Goal: Information Seeking & Learning: Learn about a topic

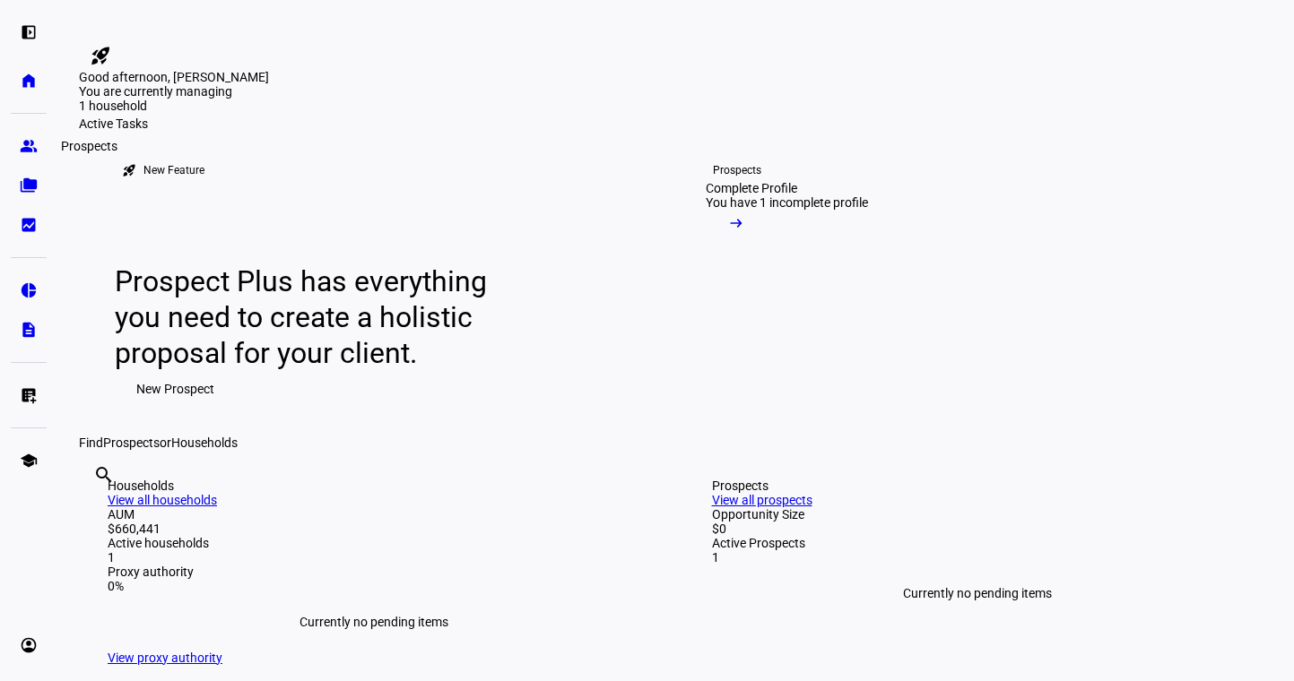
click at [36, 144] on eth-mat-symbol "group" at bounding box center [29, 146] width 18 height 18
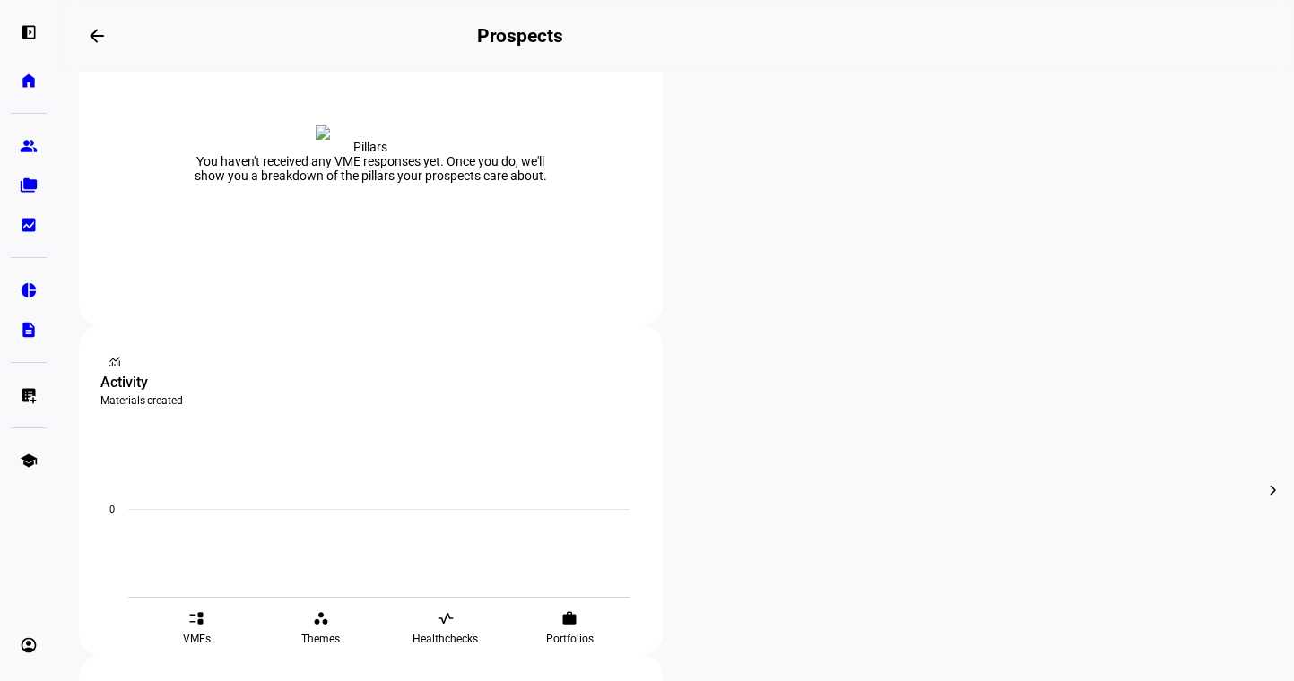
scroll to position [432, 0]
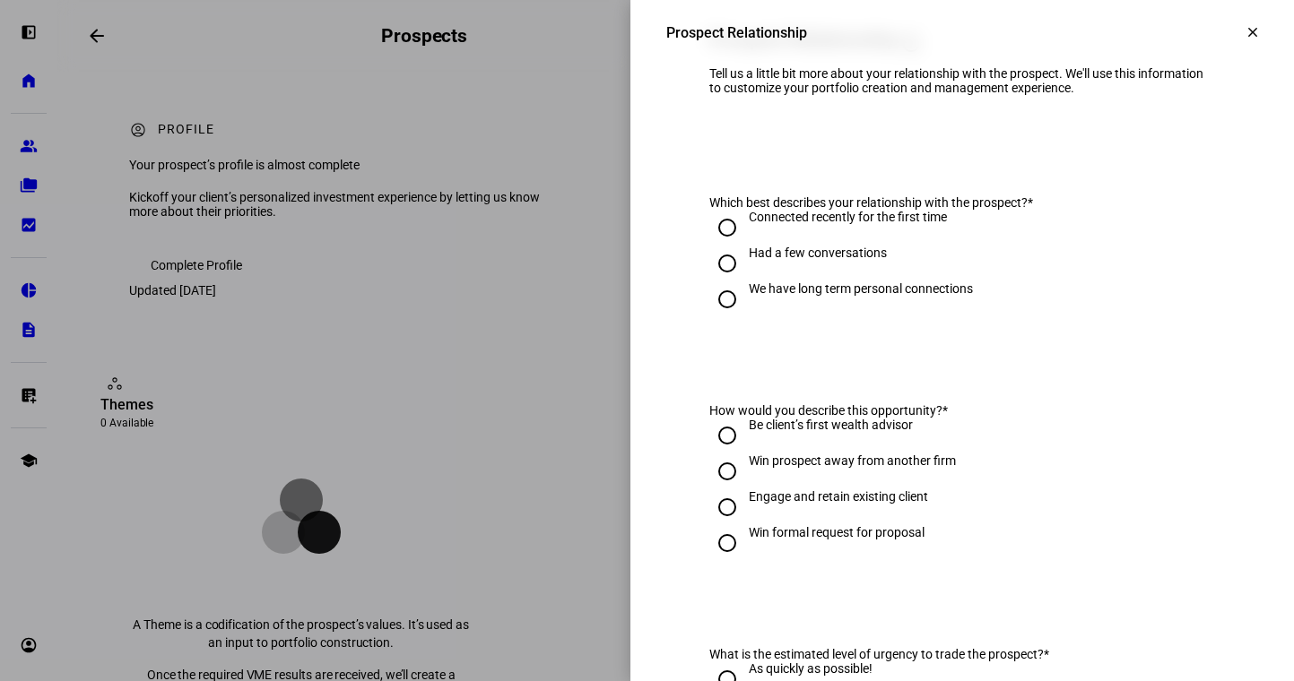
scroll to position [99, 0]
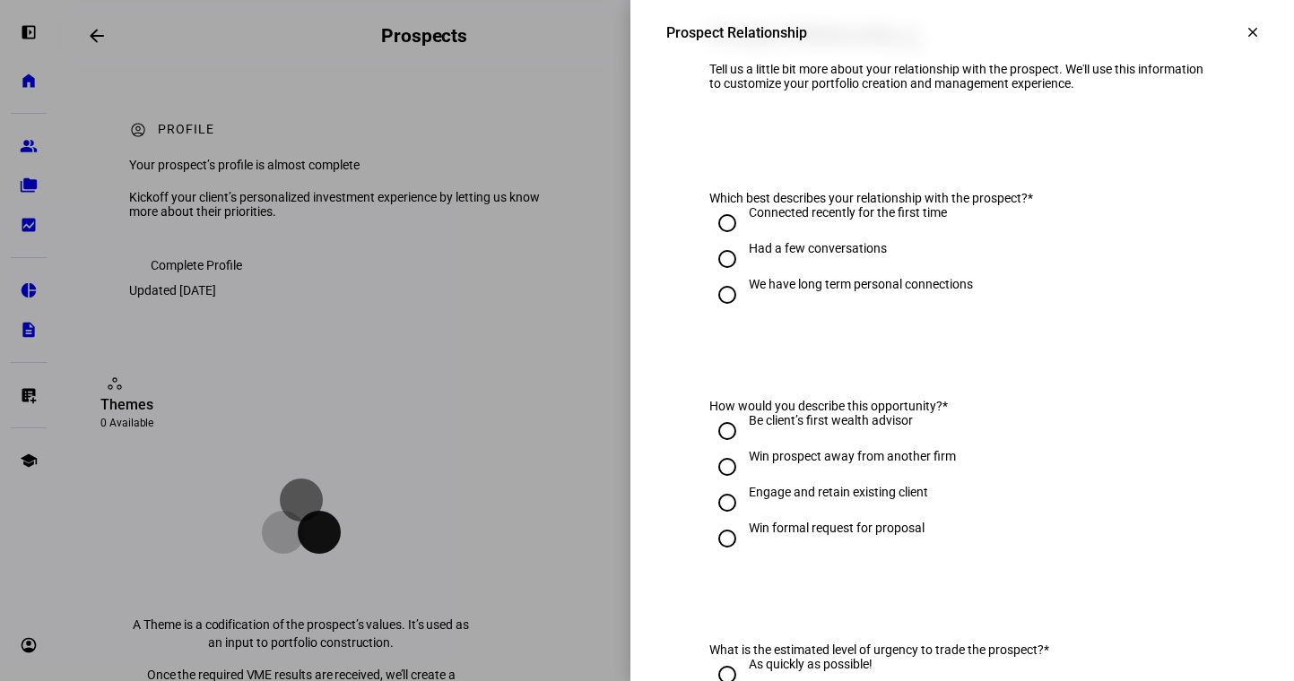
click at [447, 519] on div at bounding box center [647, 340] width 1294 height 681
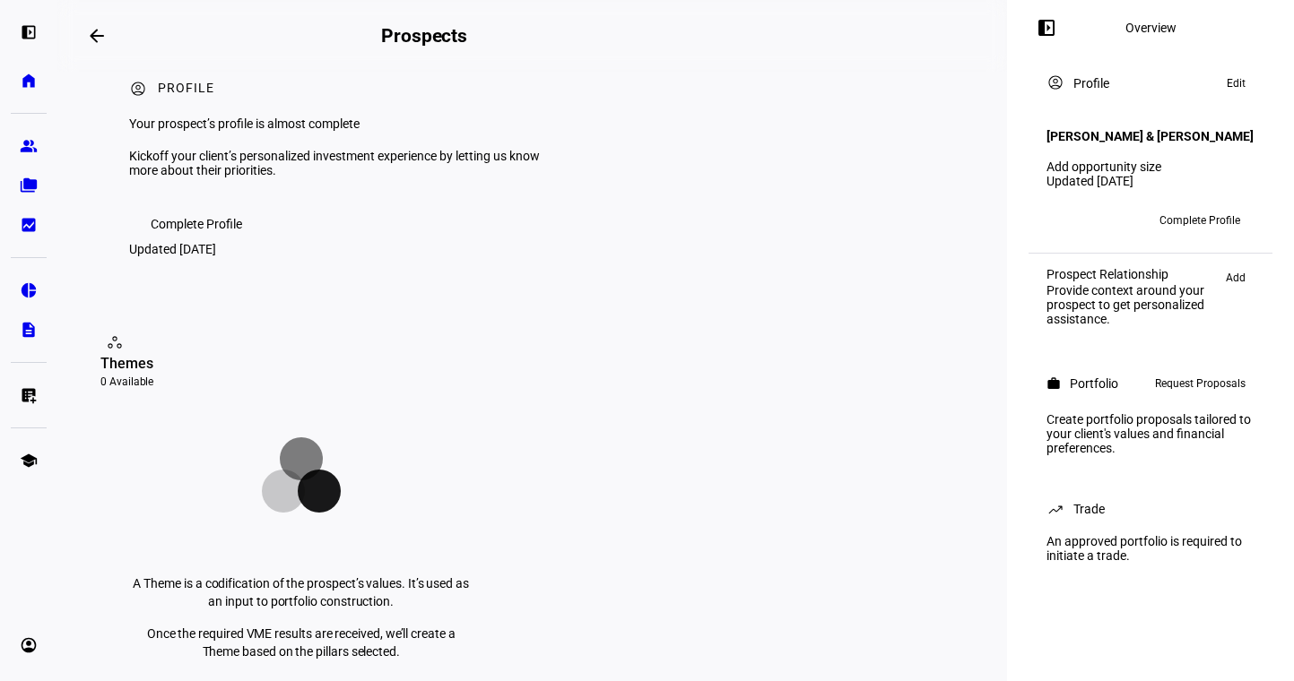
scroll to position [0, 0]
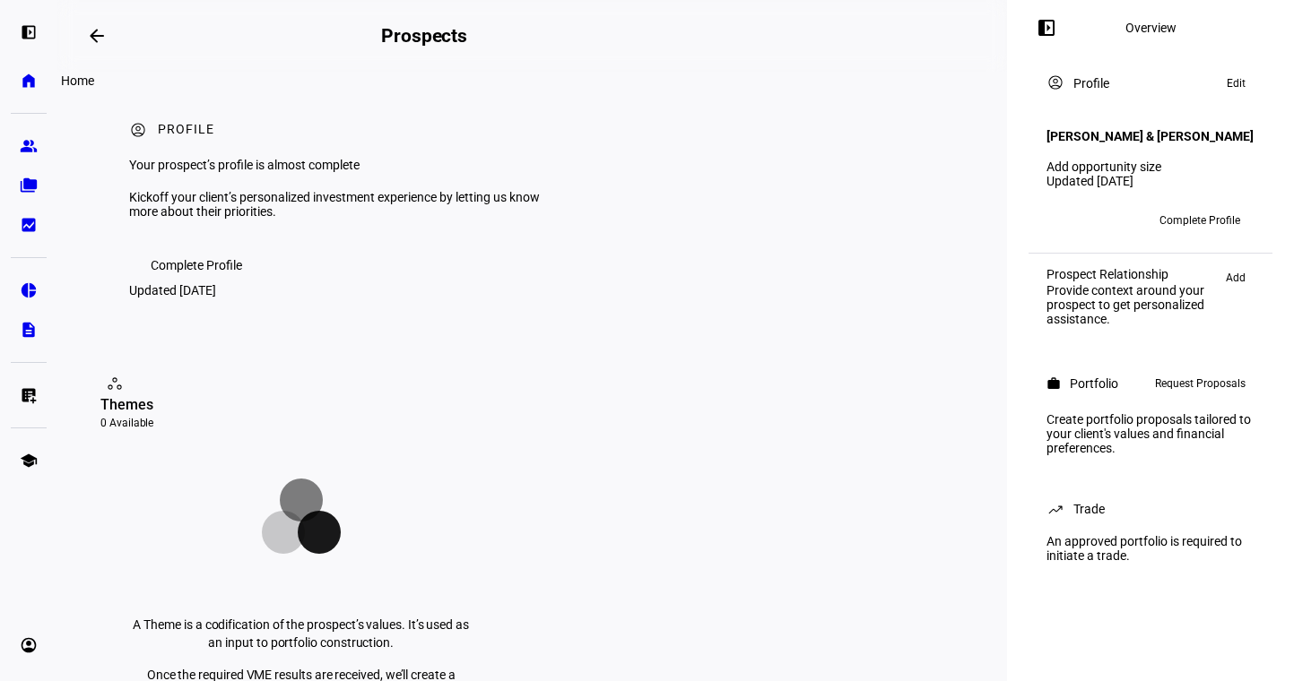
click at [26, 72] on eth-mat-symbol "home" at bounding box center [29, 81] width 18 height 18
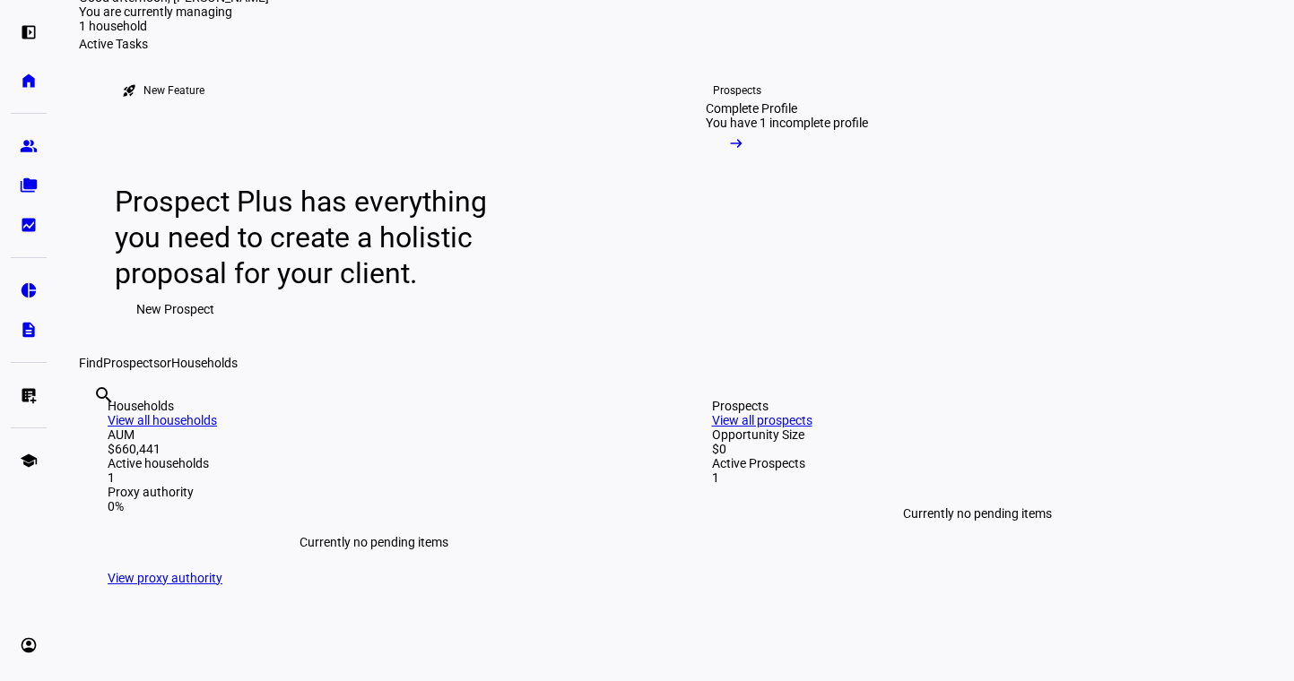
scroll to position [30, 0]
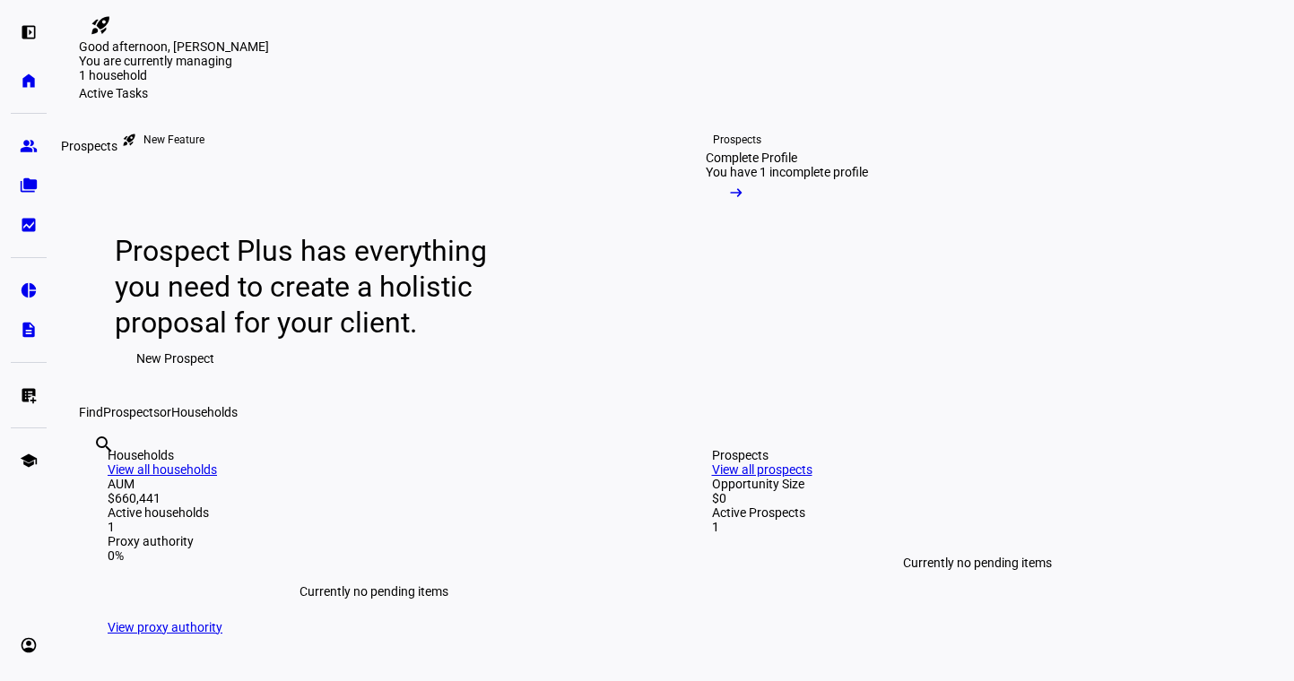
click at [23, 142] on eth-mat-symbol "group" at bounding box center [29, 146] width 18 height 18
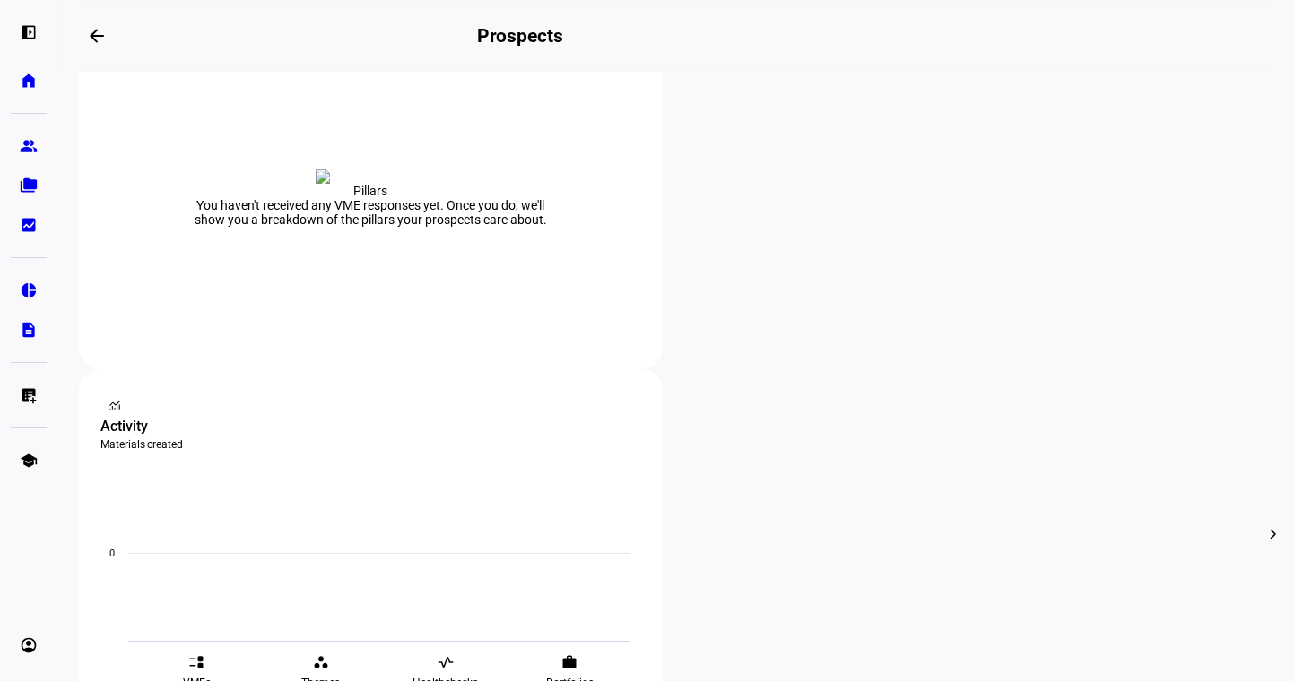
scroll to position [400, 0]
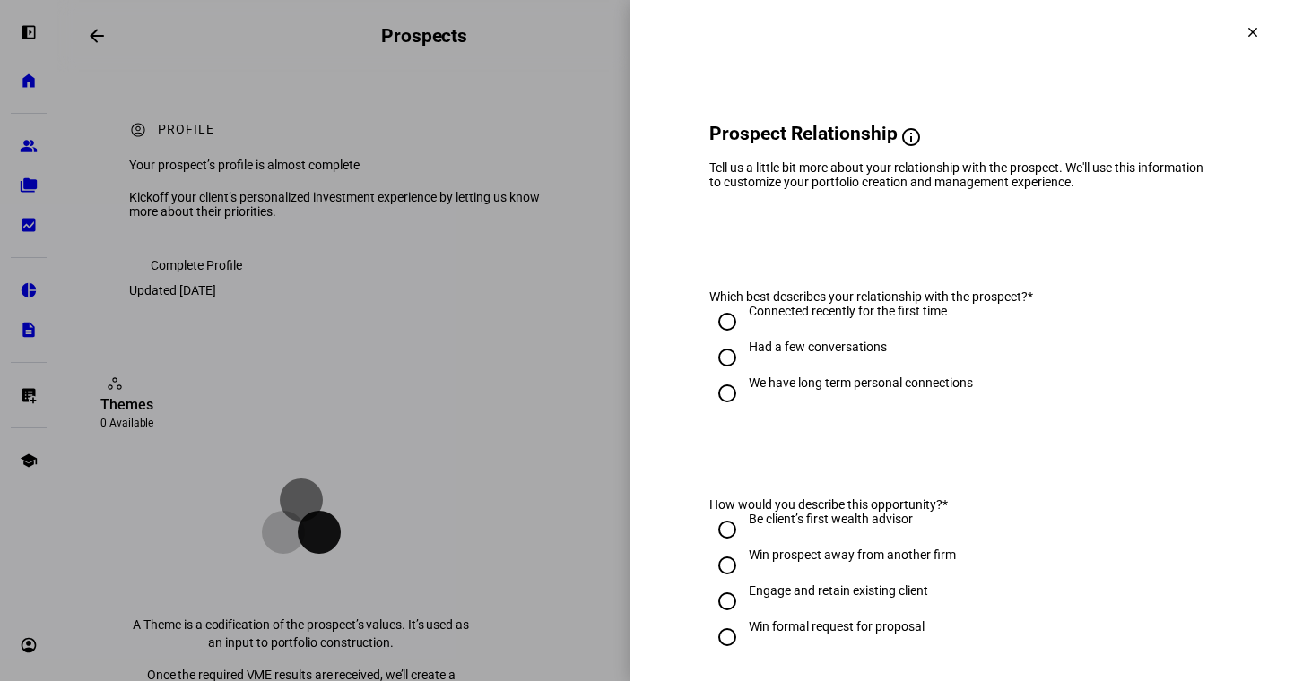
click at [733, 376] on input "Had a few conversations" at bounding box center [727, 358] width 36 height 36
radio input "true"
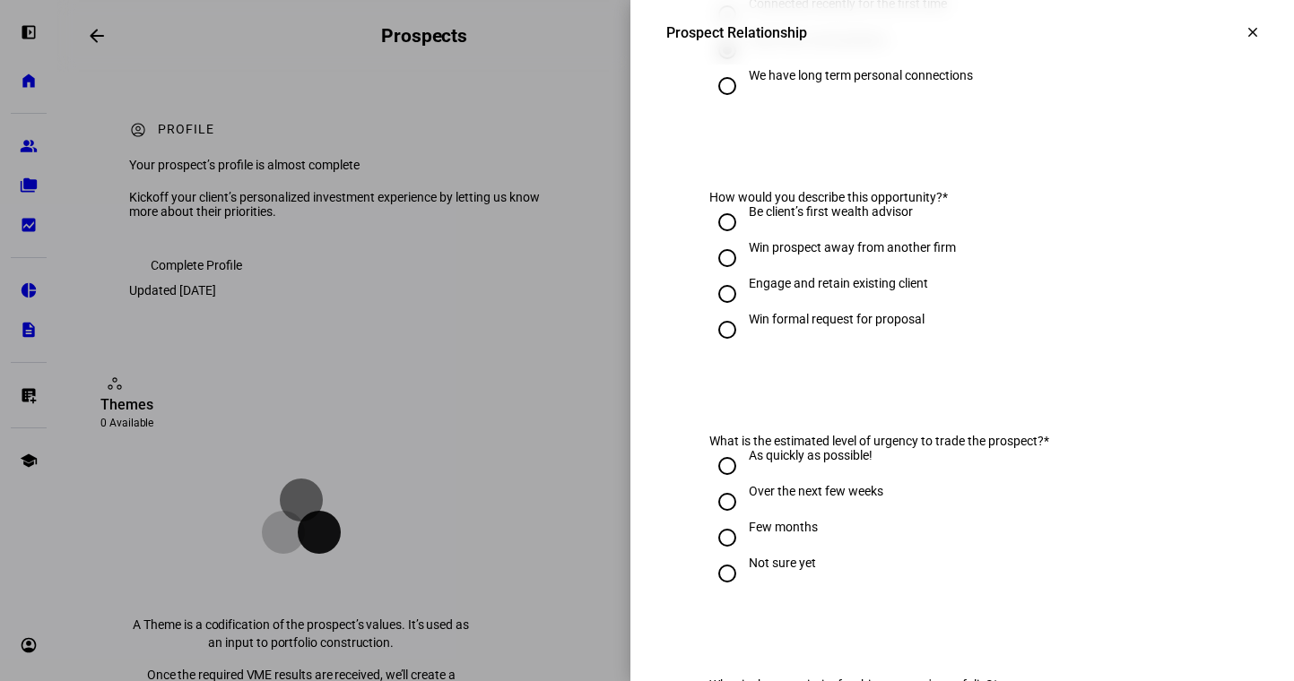
scroll to position [309, 0]
click at [724, 261] on input "Win prospect away from another firm" at bounding box center [727, 256] width 36 height 36
radio input "true"
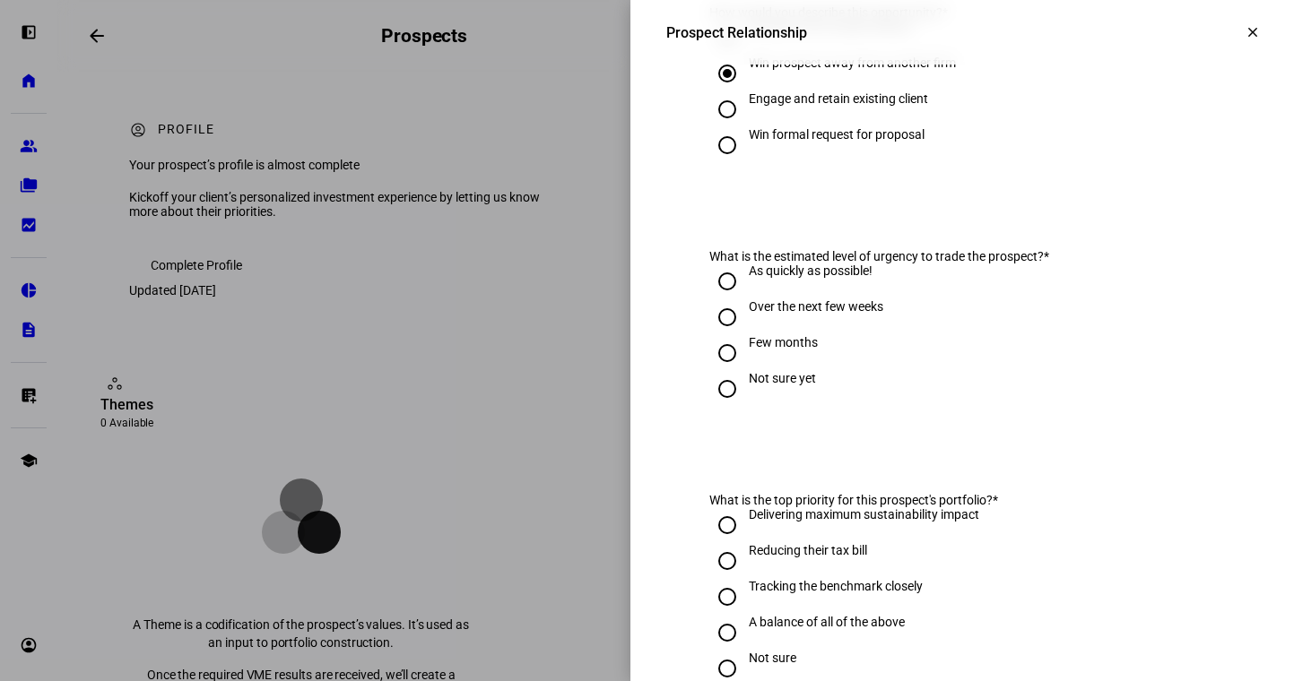
scroll to position [524, 0]
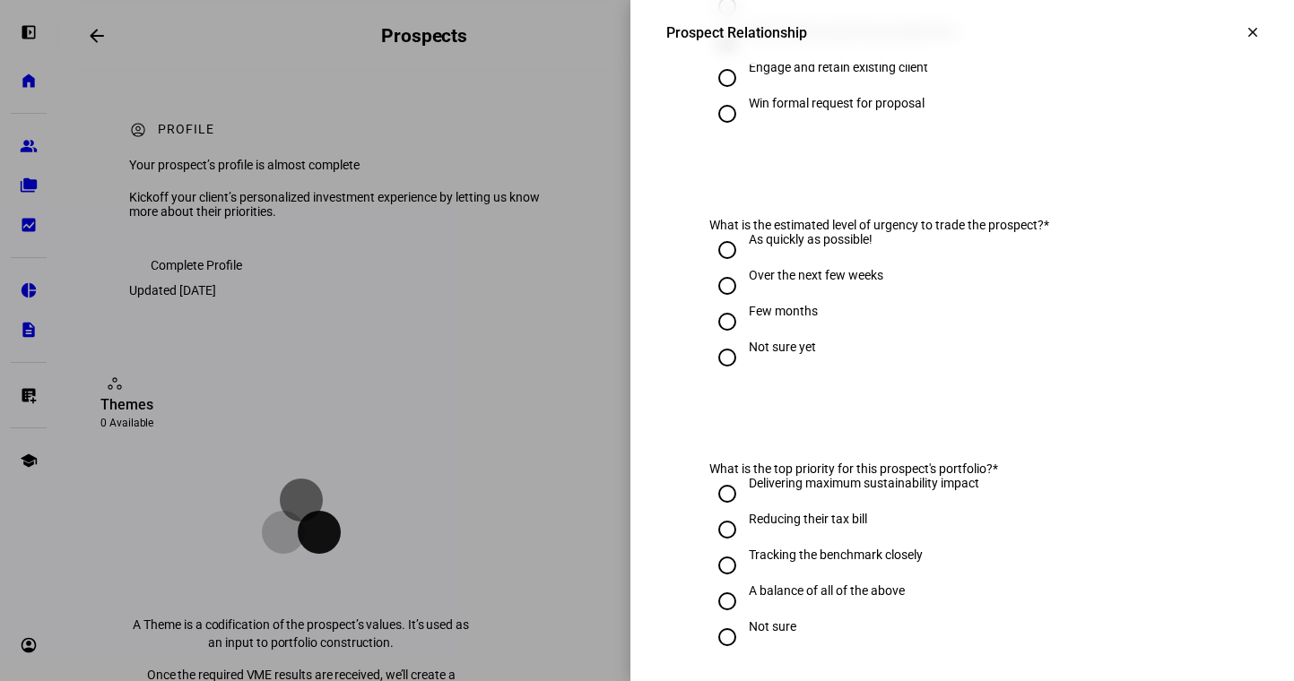
click at [732, 268] on input "As quickly as possible!" at bounding box center [727, 250] width 36 height 36
radio input "true"
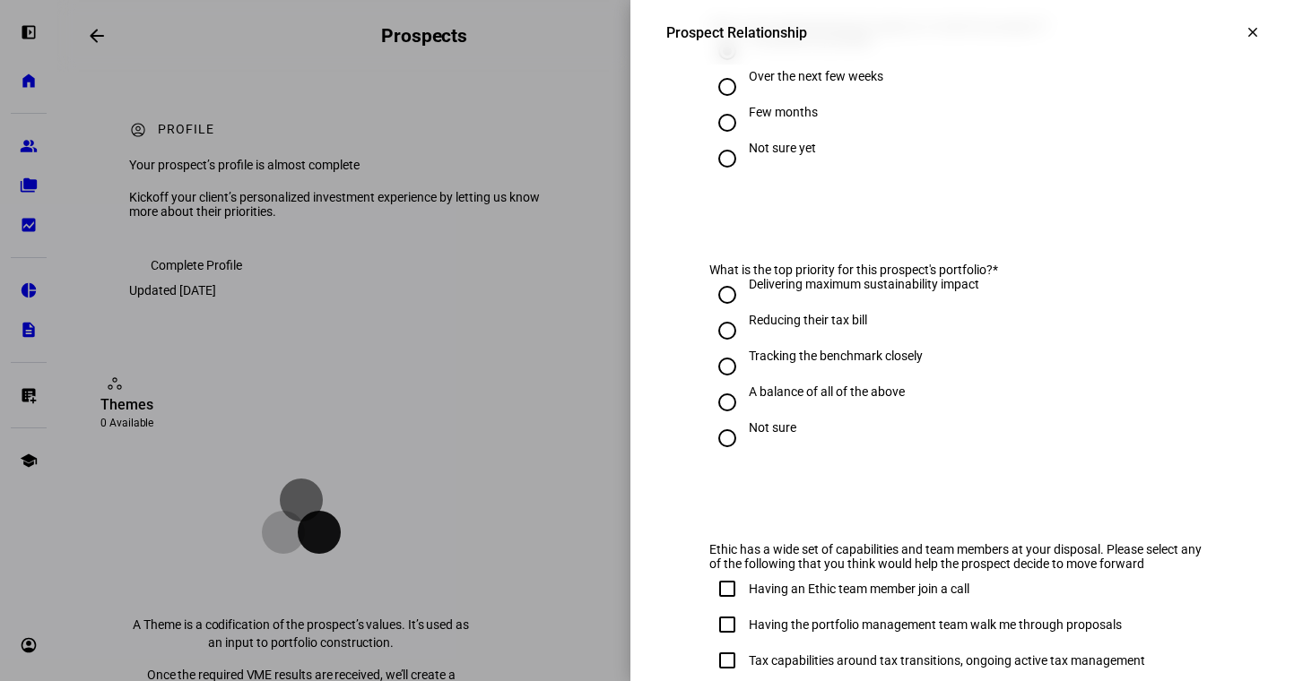
scroll to position [733, 0]
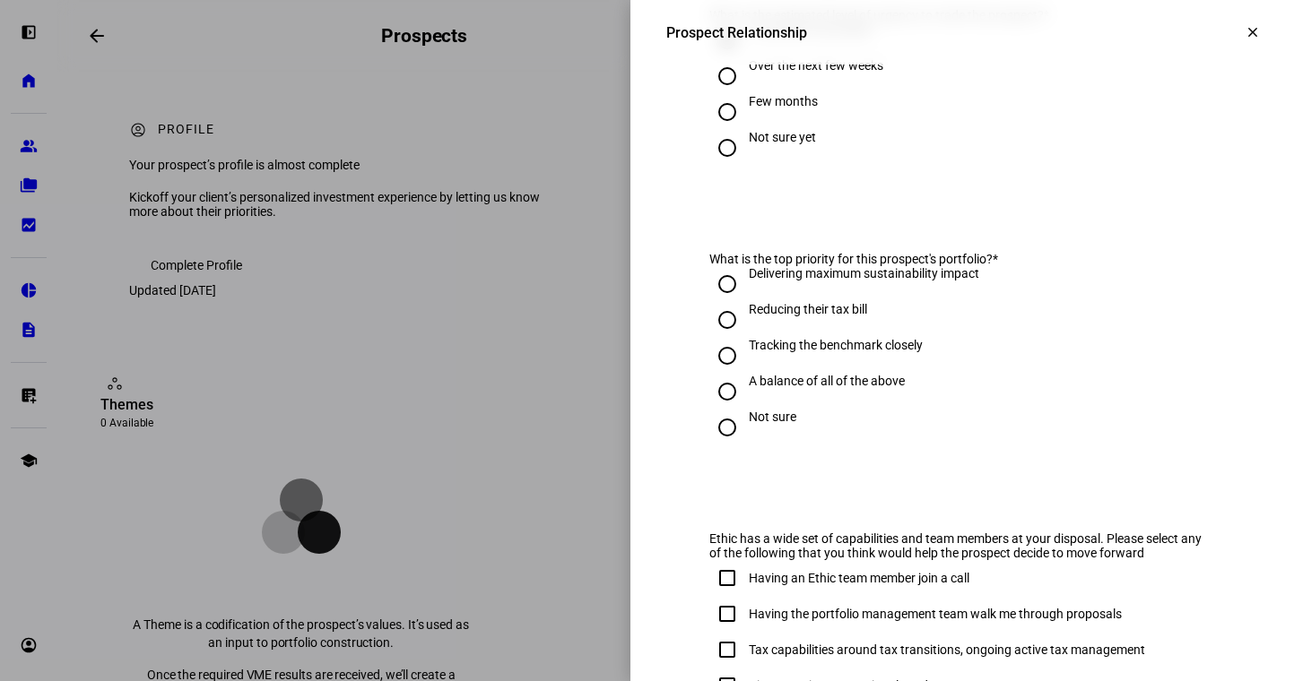
click at [857, 281] on div "Delivering maximum sustainability impact" at bounding box center [864, 273] width 230 height 14
click at [745, 299] on input "Delivering maximum sustainability impact" at bounding box center [727, 284] width 36 height 36
radio input "true"
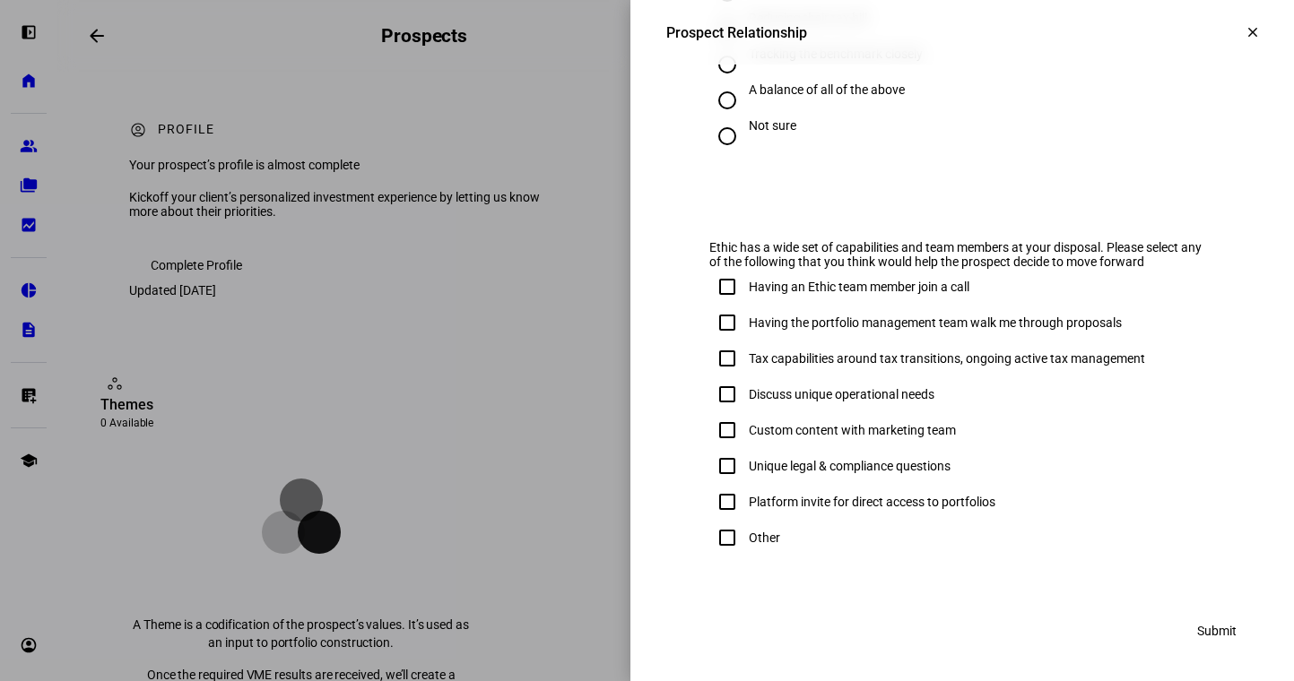
scroll to position [1036, 0]
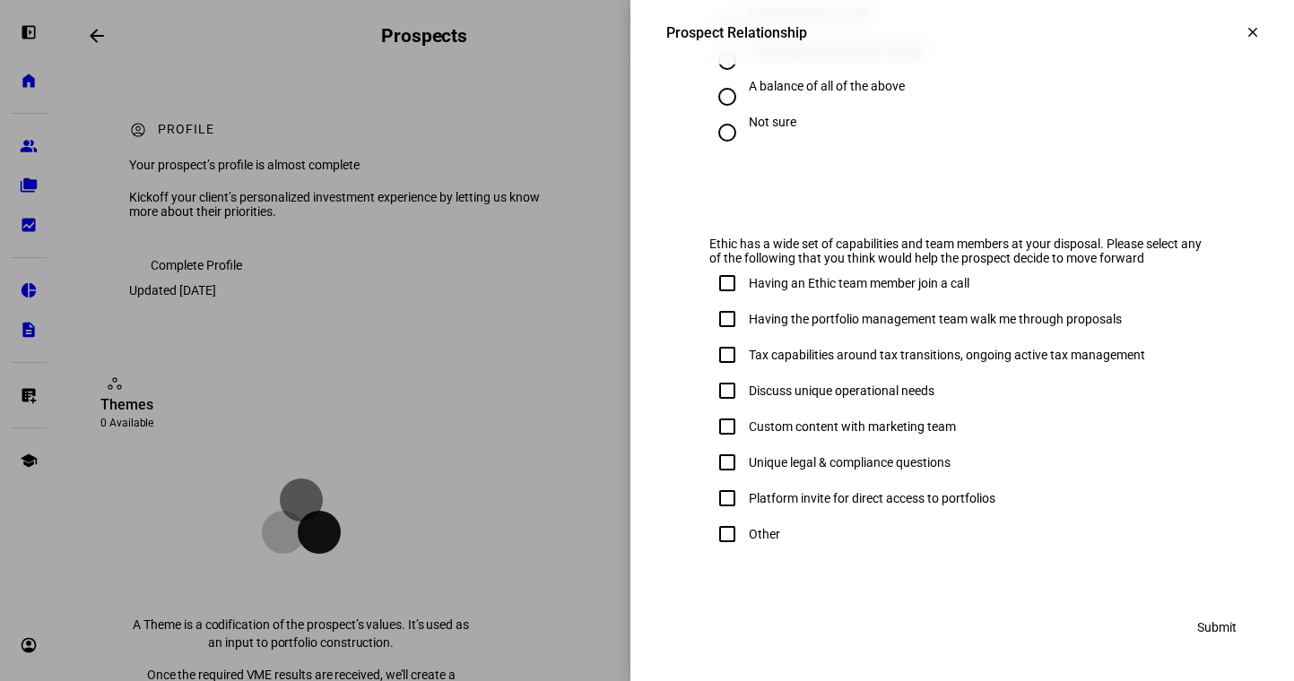
click at [895, 324] on div "Having the portfolio management team walk me through proposals" at bounding box center [935, 319] width 373 height 14
click at [745, 324] on input "Having the portfolio management team walk me through proposals" at bounding box center [727, 319] width 36 height 36
checkbox input "true"
click at [850, 360] on div "Tax capabilities around tax transitions, ongoing active tax management" at bounding box center [947, 355] width 396 height 14
click at [745, 360] on input "Tax capabilities around tax transitions, ongoing active tax management" at bounding box center [727, 355] width 36 height 36
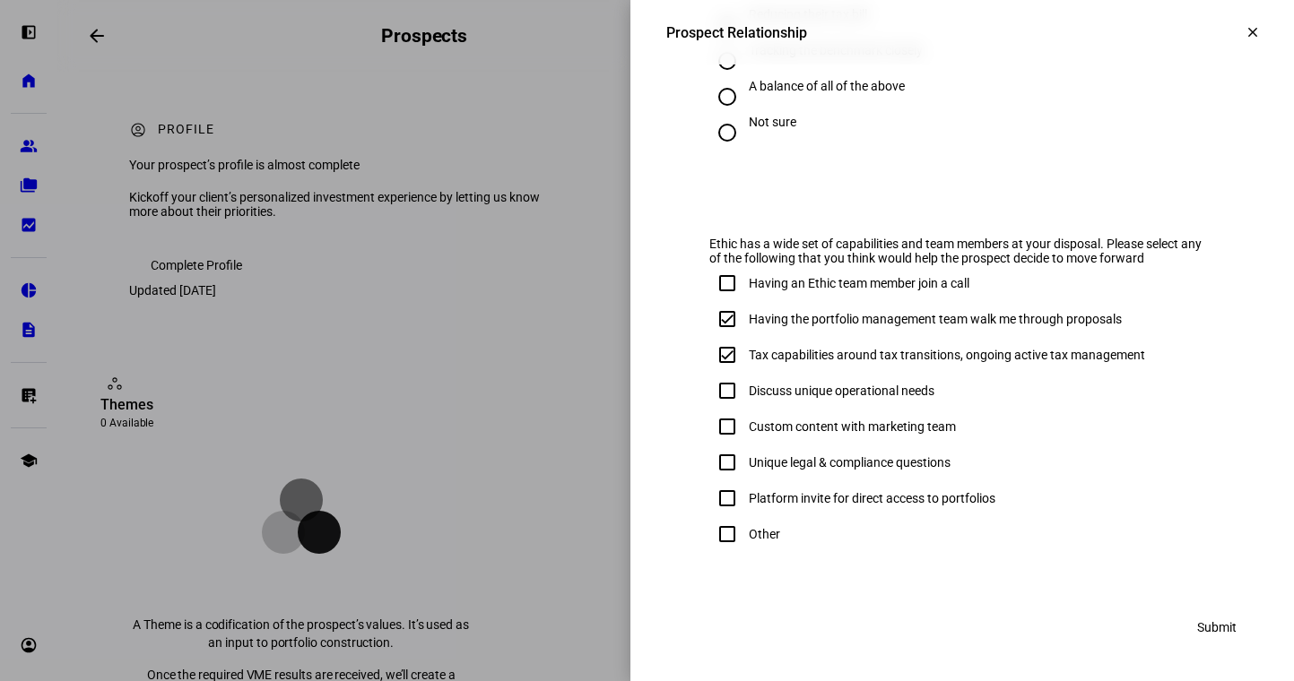
checkbox input "true"
click at [1239, 640] on span at bounding box center [1216, 628] width 82 height 36
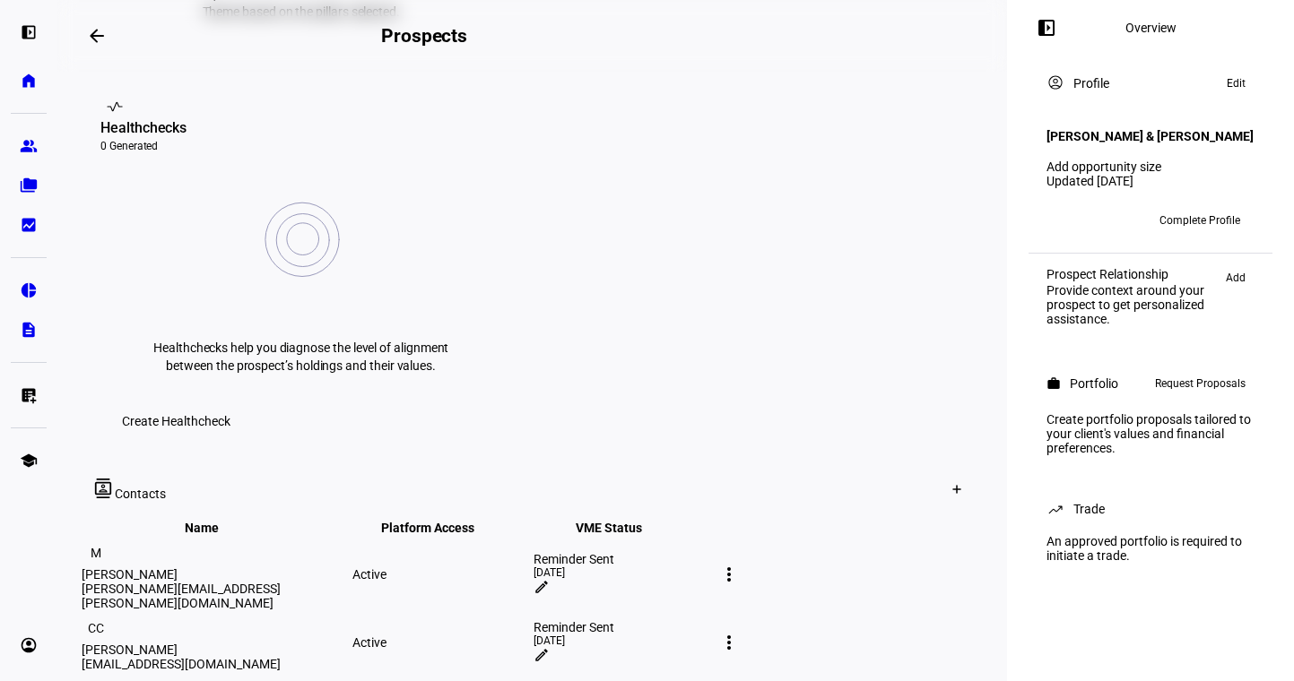
scroll to position [684, 0]
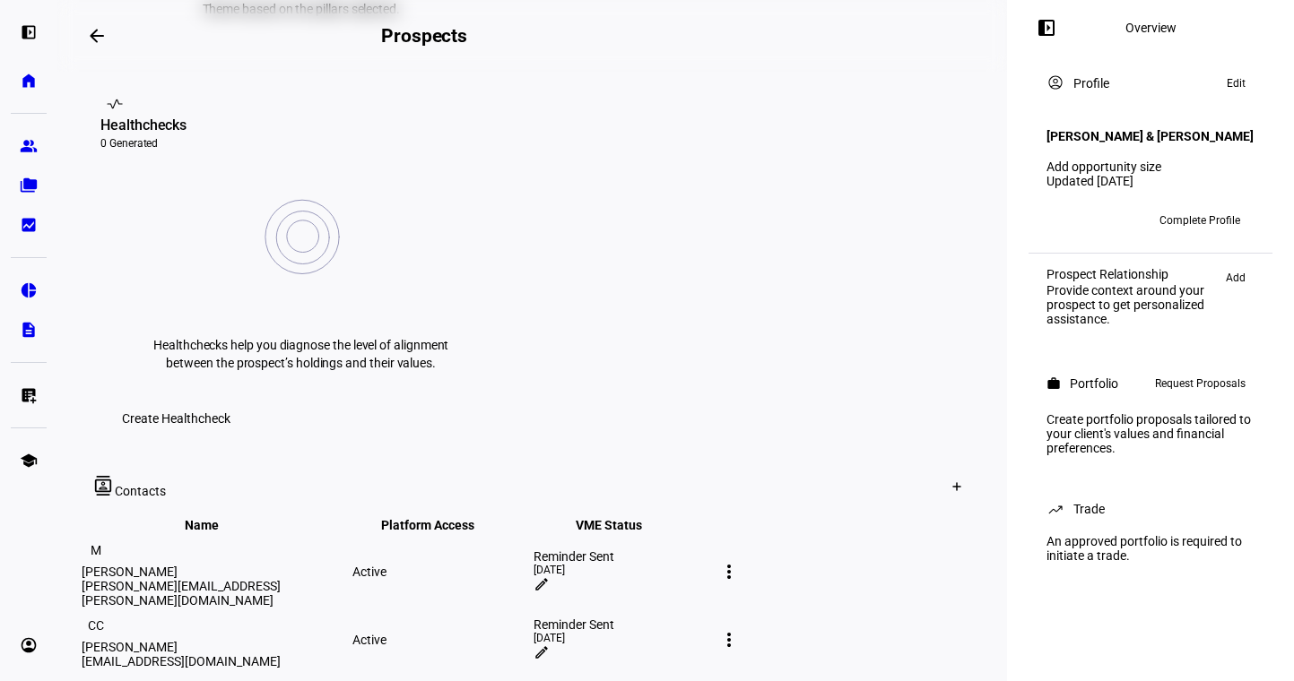
click at [740, 561] on mat-icon "more_vert" at bounding box center [729, 572] width 22 height 22
drag, startPoint x: 877, startPoint y: 335, endPoint x: 837, endPoint y: 345, distance: 41.5
click at [877, 335] on div at bounding box center [647, 340] width 1294 height 681
click at [550, 577] on mat-icon "edit" at bounding box center [541, 585] width 16 height 16
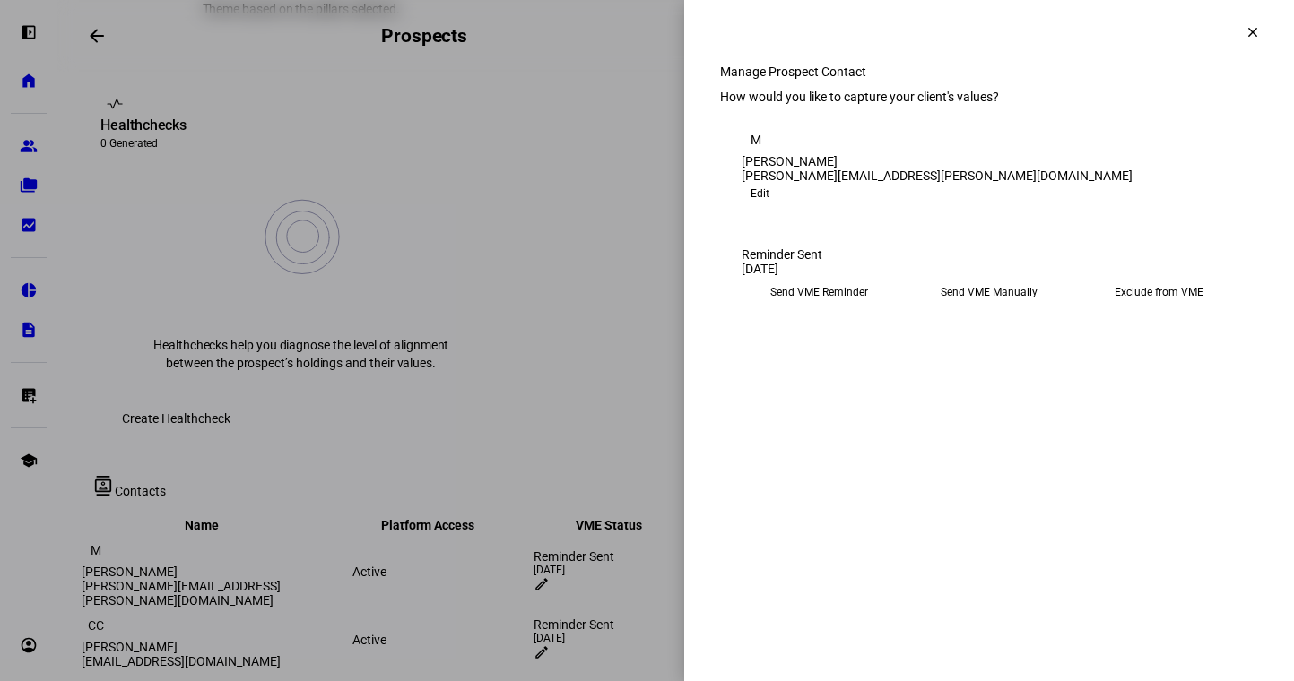
click at [977, 308] on eth-mega-radio-button "Send VME Manually" at bounding box center [988, 292] width 155 height 32
click at [803, 351] on span "Copy Link" at bounding box center [780, 337] width 48 height 29
click at [522, 467] on div at bounding box center [647, 340] width 1294 height 681
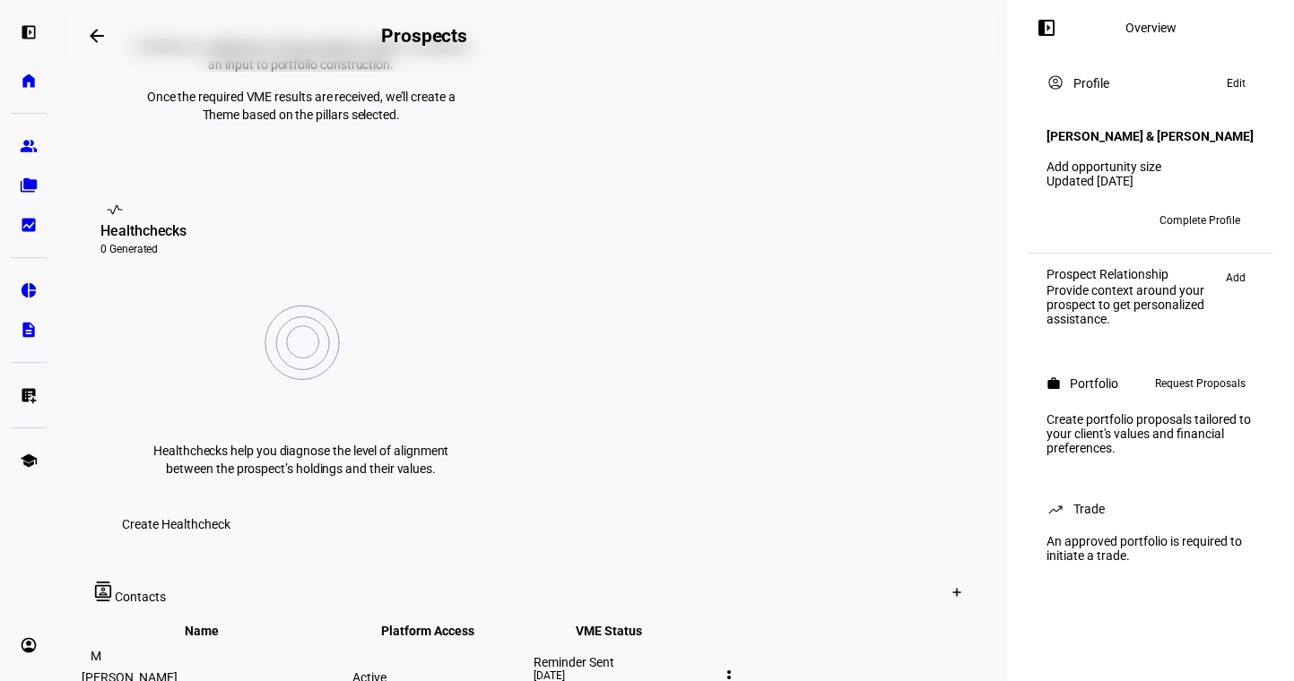
scroll to position [611, 0]
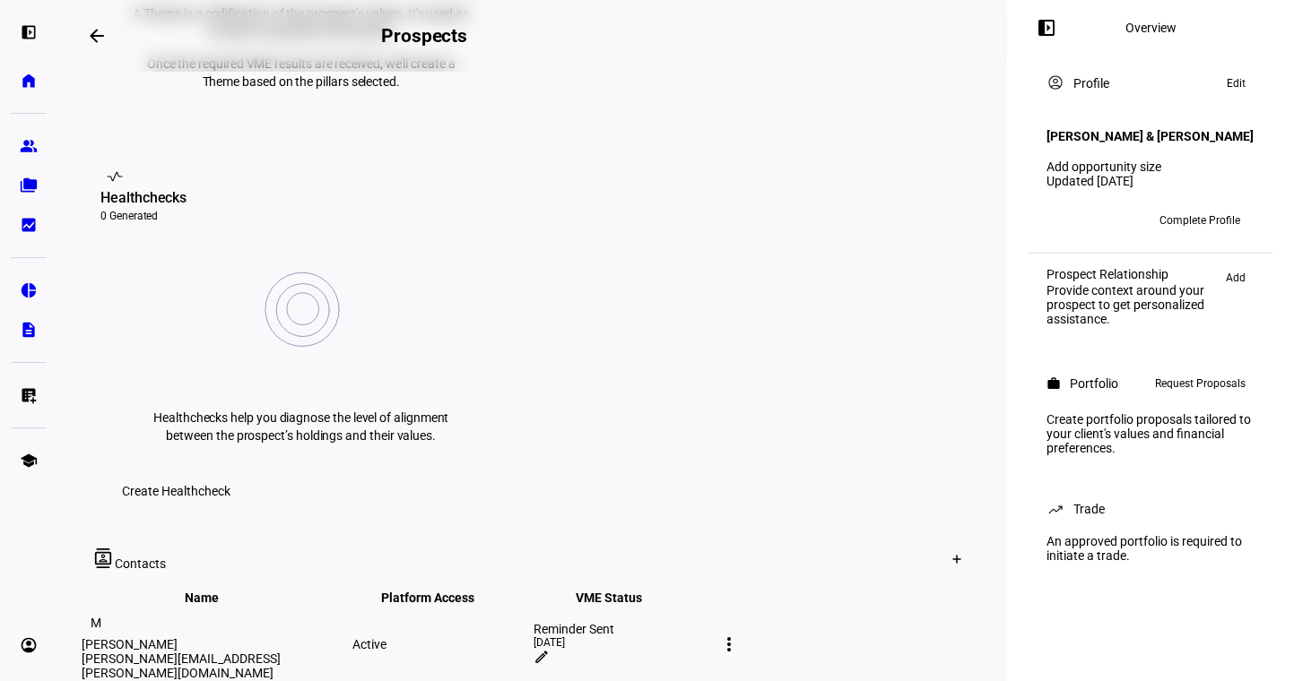
click at [740, 634] on mat-icon "more_vert" at bounding box center [729, 645] width 22 height 22
click at [851, 405] on div at bounding box center [647, 340] width 1294 height 681
click at [743, 630] on div "more_vert" at bounding box center [729, 644] width 29 height 29
click at [847, 411] on div at bounding box center [647, 340] width 1294 height 681
click at [530, 637] on div "Active" at bounding box center [441, 644] width 178 height 14
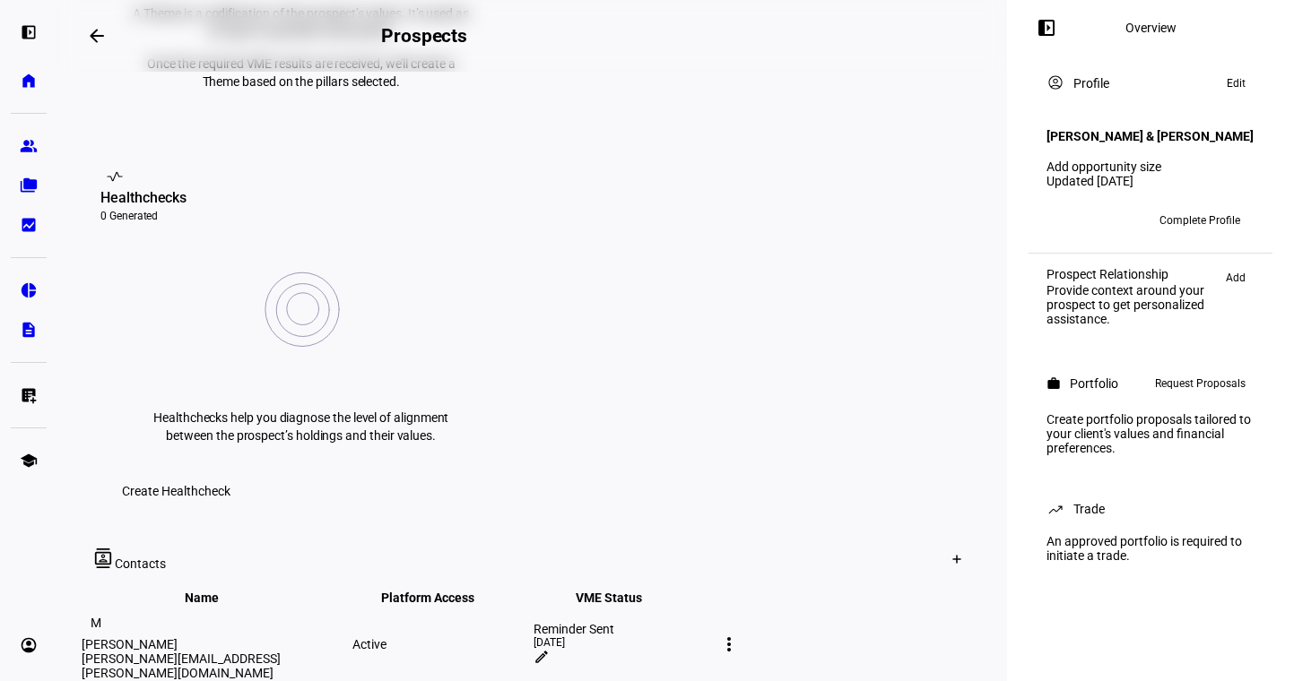
drag, startPoint x: 166, startPoint y: 420, endPoint x: 130, endPoint y: 420, distance: 35.9
click at [166, 652] on div "[PERSON_NAME][EMAIL_ADDRESS][PERSON_NAME][DOMAIN_NAME]" at bounding box center [215, 666] width 267 height 29
click at [110, 609] on div "M" at bounding box center [96, 623] width 29 height 29
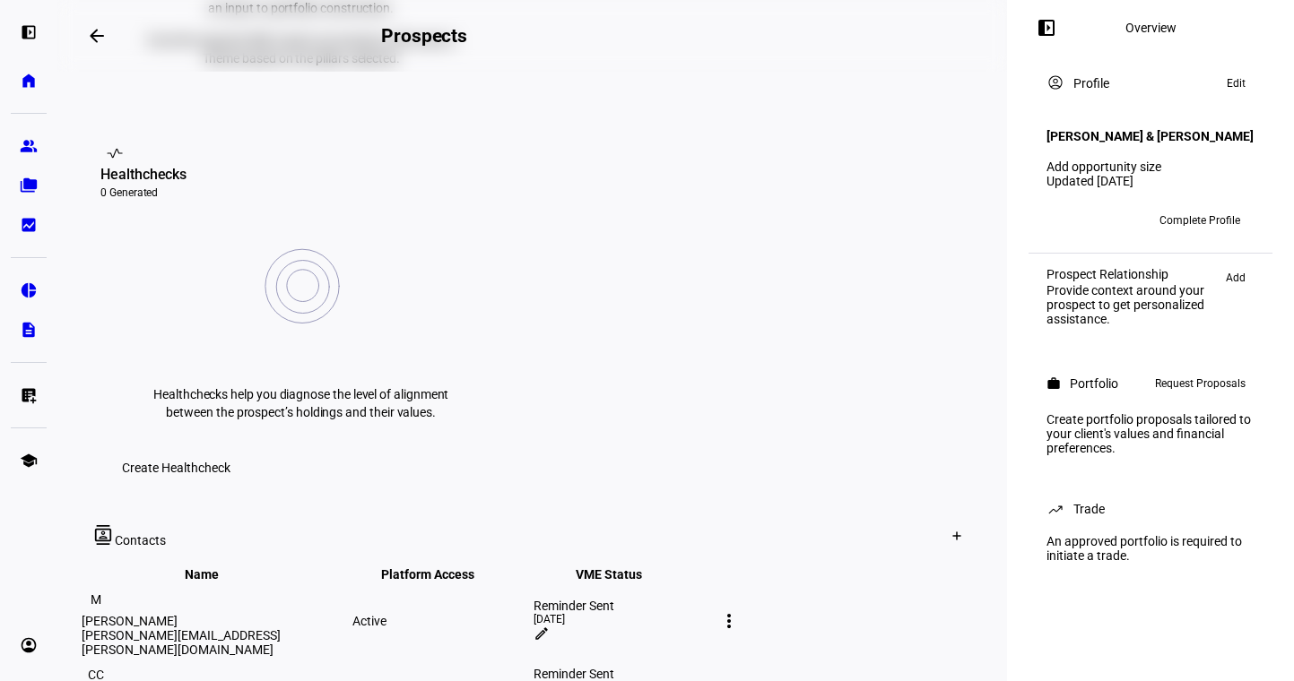
scroll to position [711, 0]
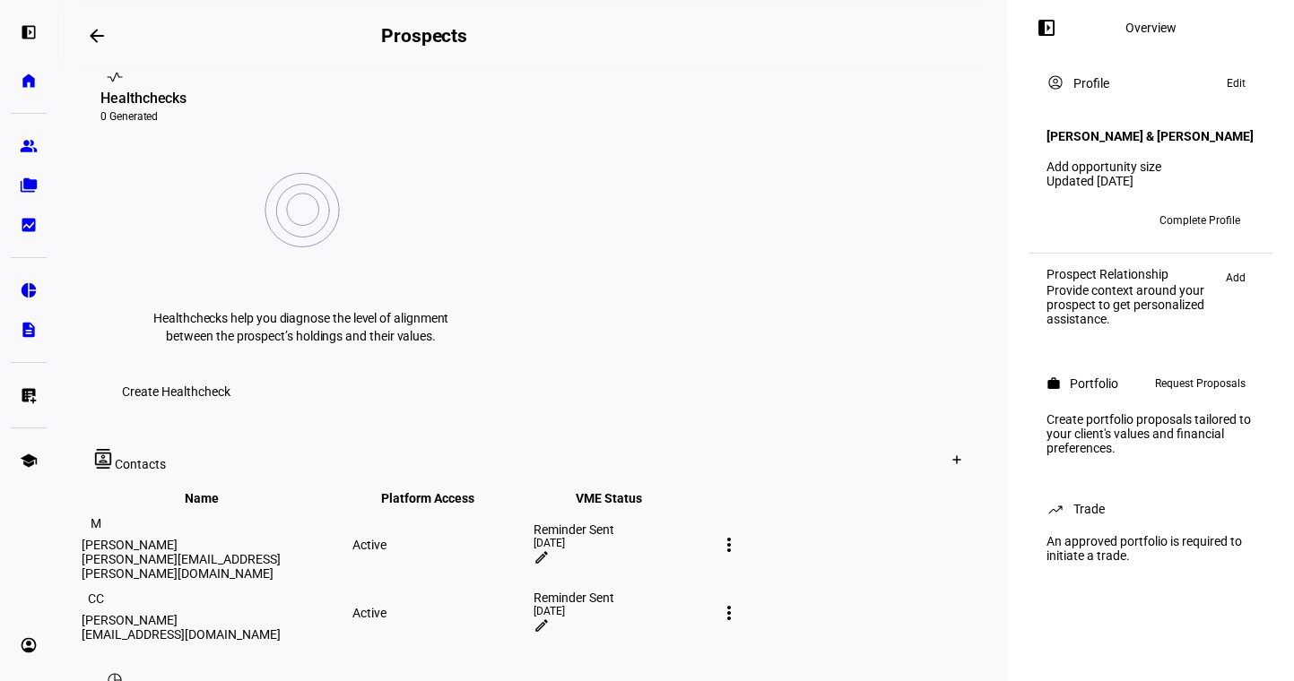
click at [550, 550] on mat-icon "edit" at bounding box center [541, 558] width 16 height 16
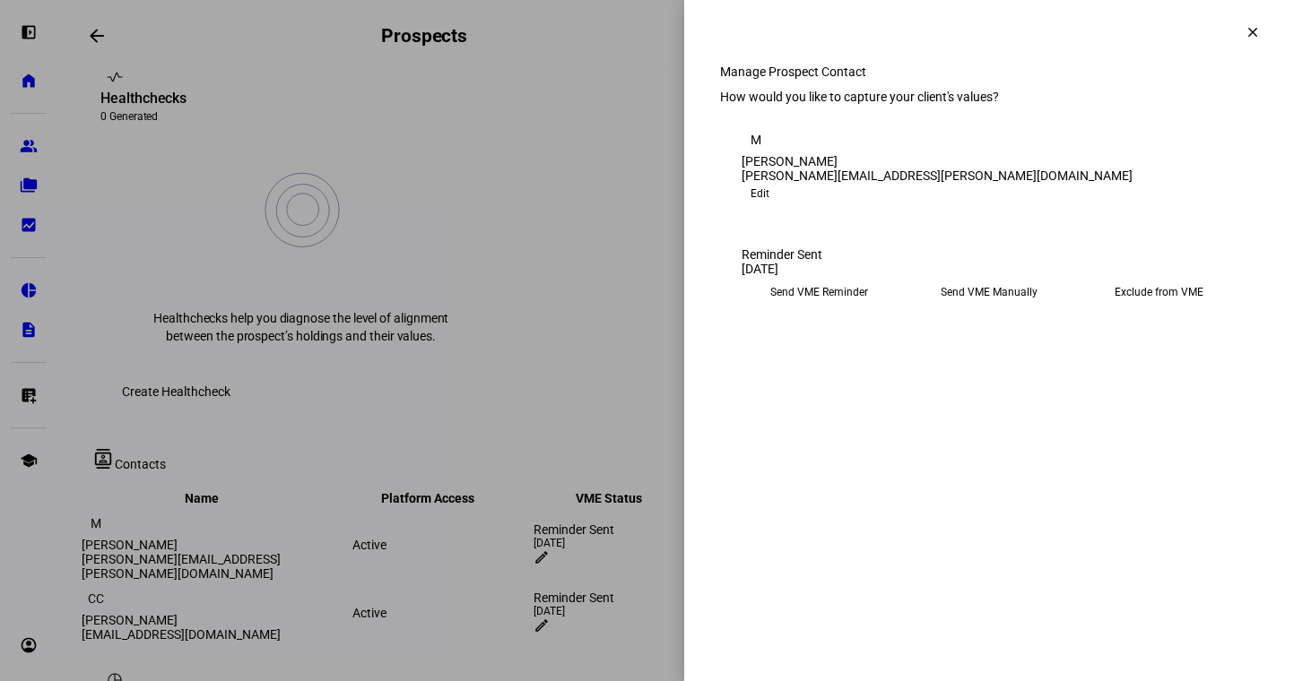
click at [992, 308] on eth-mega-radio-button "Send VME Manually" at bounding box center [988, 292] width 155 height 32
click at [803, 351] on span "Copy Link" at bounding box center [780, 337] width 48 height 29
click at [551, 441] on div at bounding box center [647, 340] width 1294 height 681
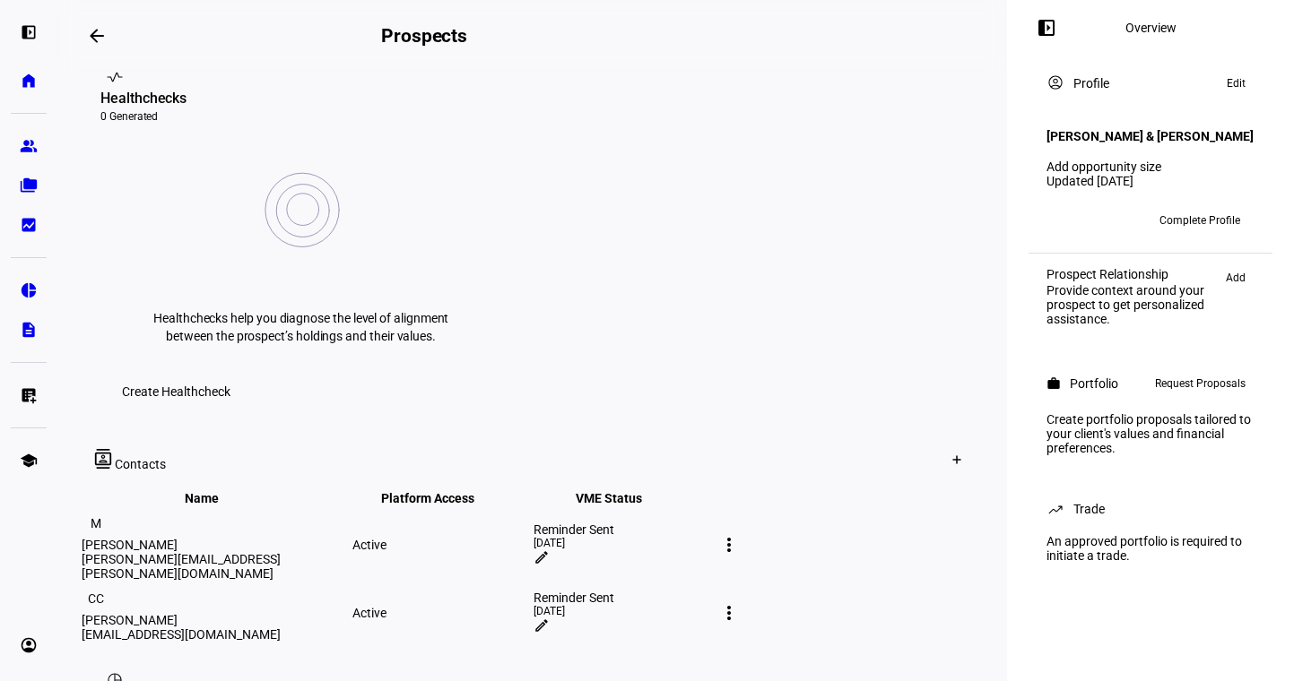
click at [550, 618] on mat-icon "edit" at bounding box center [541, 626] width 16 height 16
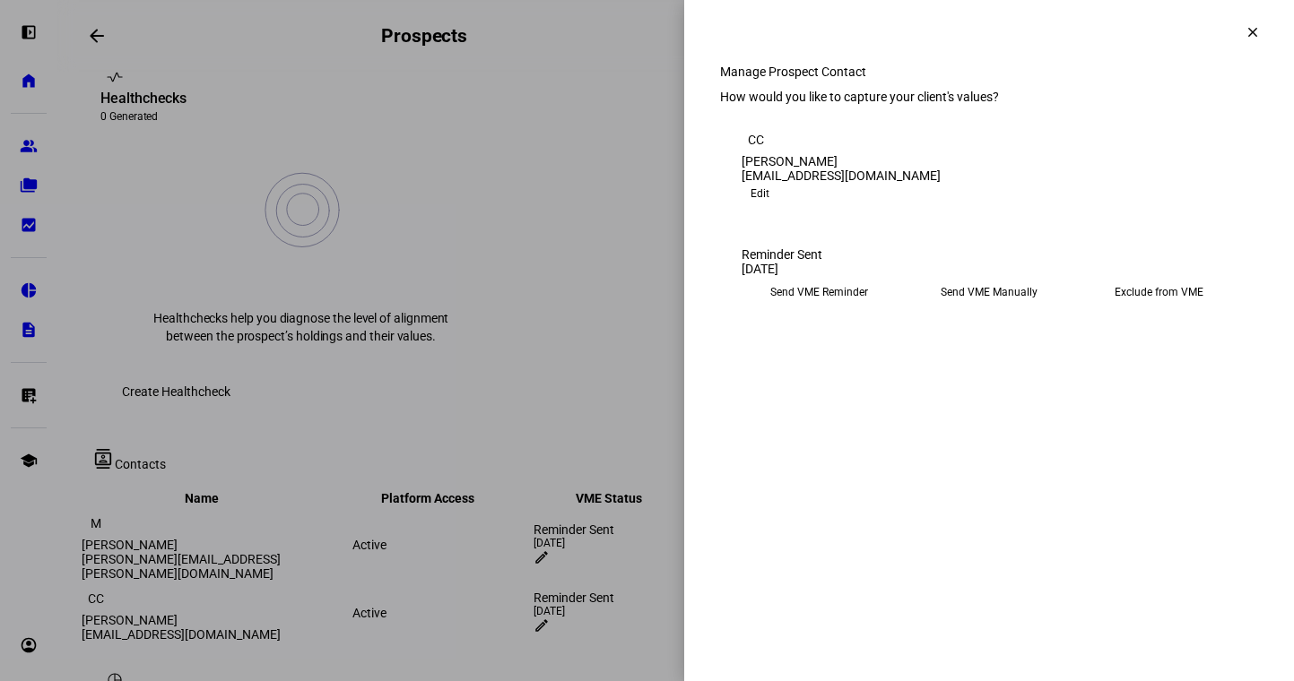
click at [988, 308] on eth-mega-radio-button "Send VME Manually" at bounding box center [988, 292] width 155 height 32
click at [474, 500] on div at bounding box center [647, 340] width 1294 height 681
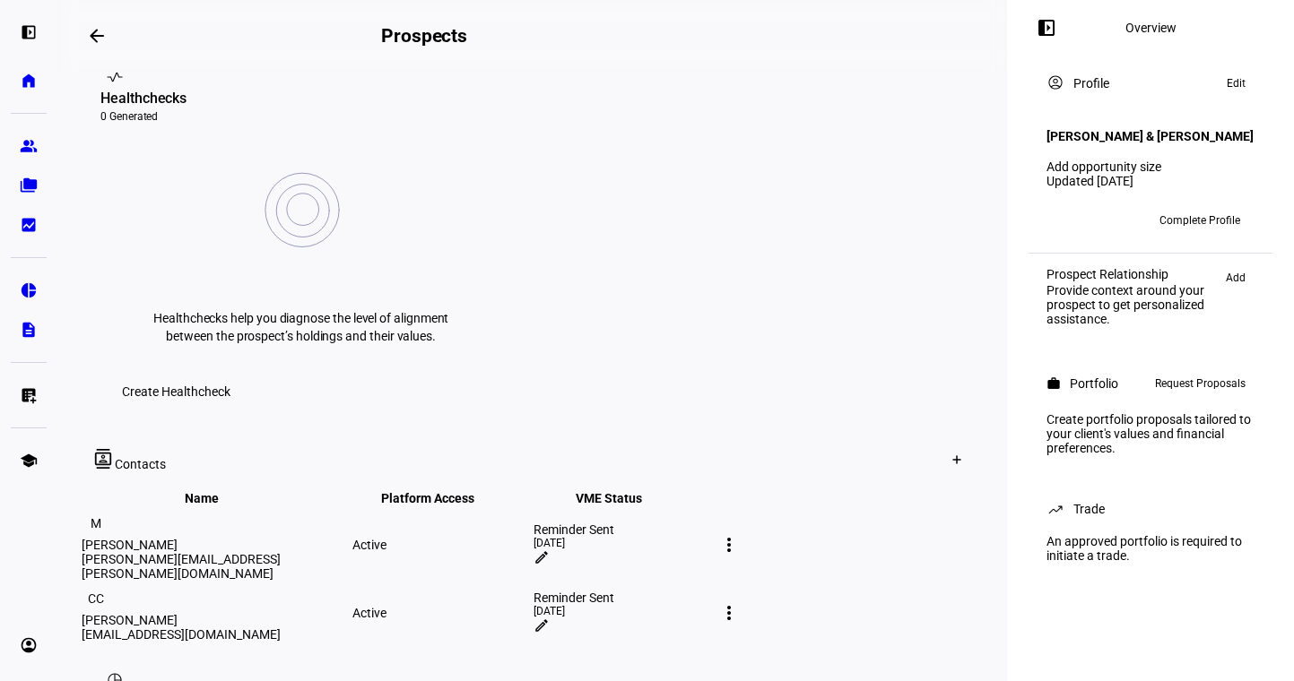
click at [740, 603] on mat-icon "more_vert" at bounding box center [729, 614] width 22 height 22
drag, startPoint x: 846, startPoint y: 393, endPoint x: 794, endPoint y: 384, distance: 52.8
click at [845, 394] on div at bounding box center [647, 340] width 1294 height 681
click at [711, 591] on div "Reminder Sent [DATE] edit" at bounding box center [622, 614] width 178 height 46
click at [550, 618] on mat-icon "edit" at bounding box center [541, 626] width 16 height 16
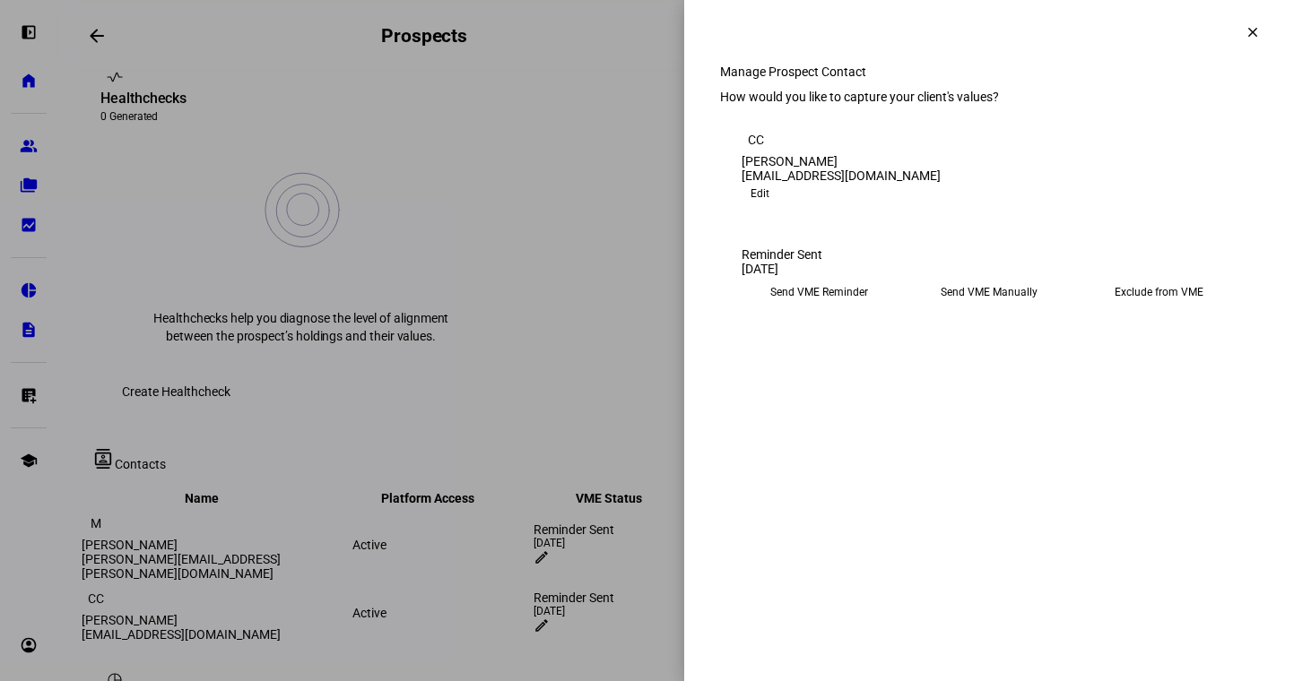
click at [975, 308] on eth-mega-radio-button "Send VME Manually" at bounding box center [988, 292] width 155 height 32
click at [803, 351] on span "Copy Link" at bounding box center [780, 337] width 48 height 29
click at [344, 470] on div at bounding box center [647, 340] width 1294 height 681
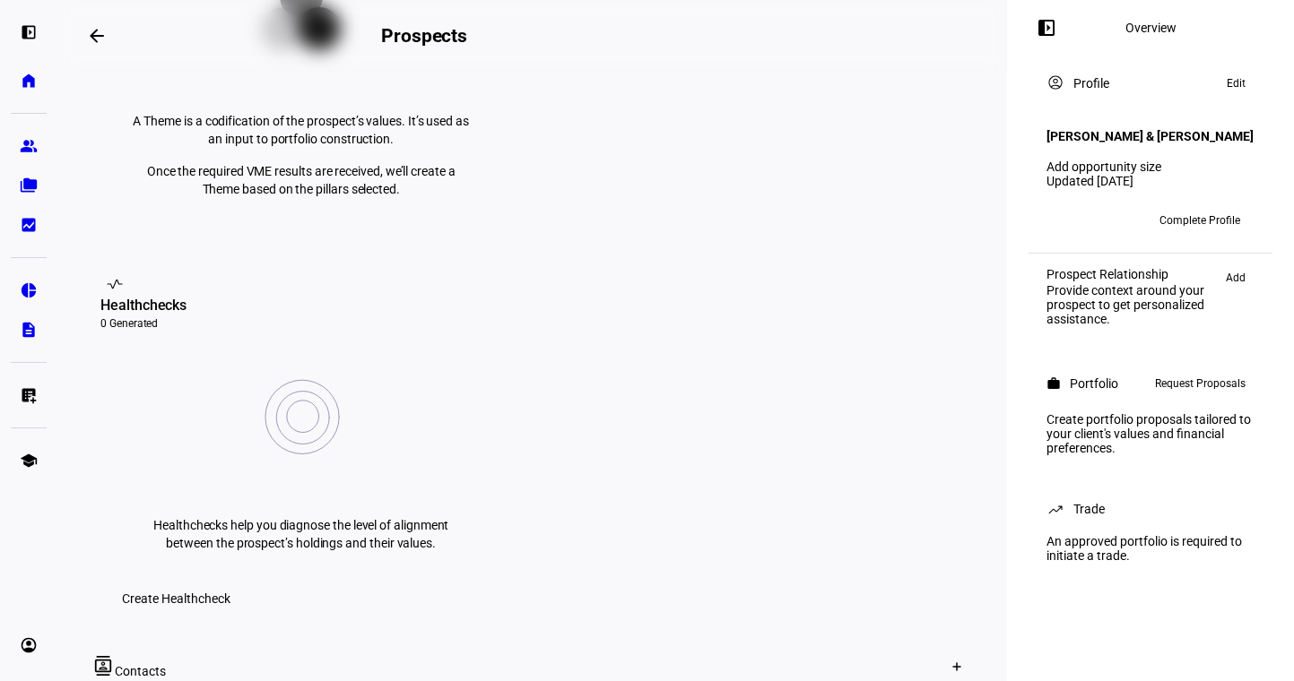
scroll to position [0, 0]
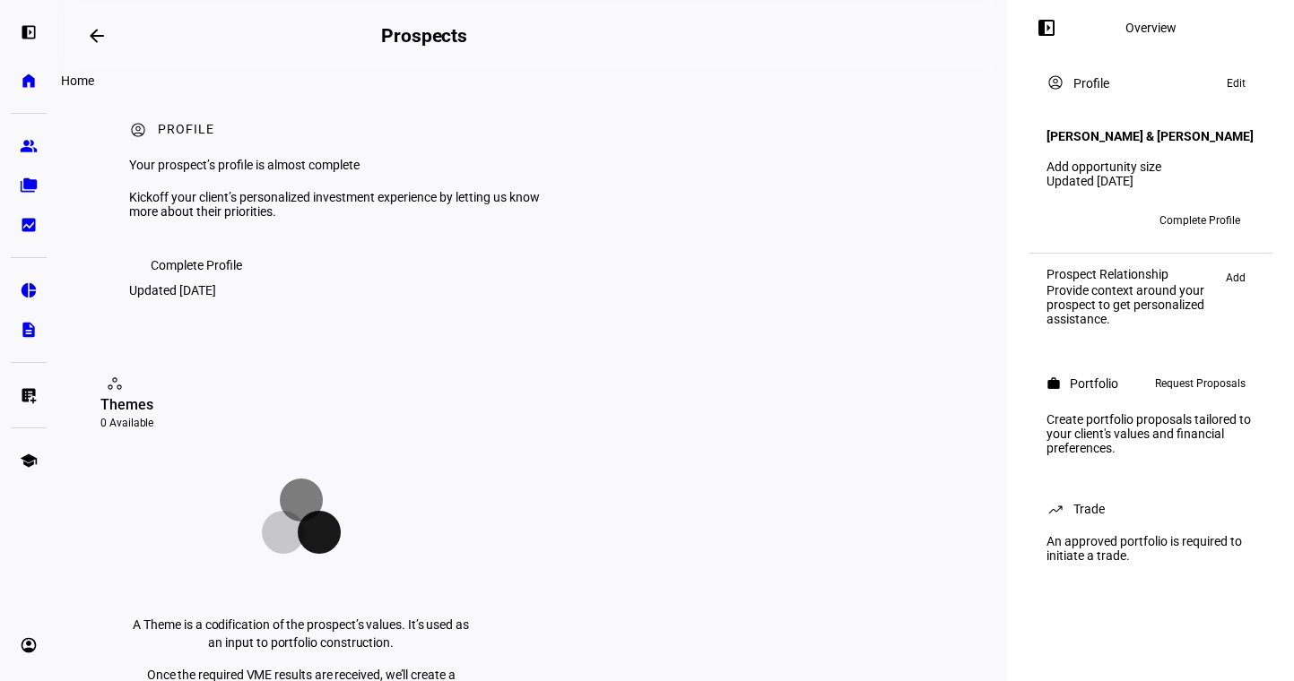
click at [45, 83] on link "home Home" at bounding box center [29, 81] width 36 height 36
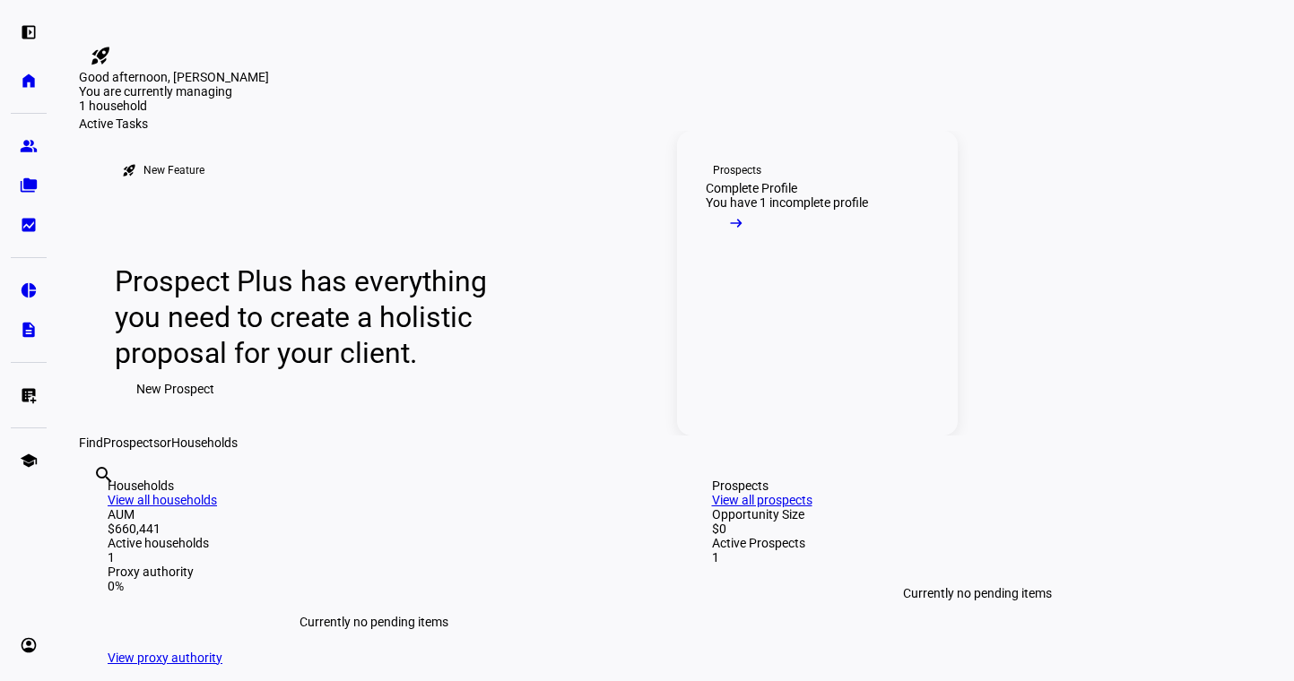
click at [745, 232] on mat-icon "arrow_right_alt" at bounding box center [736, 223] width 18 height 18
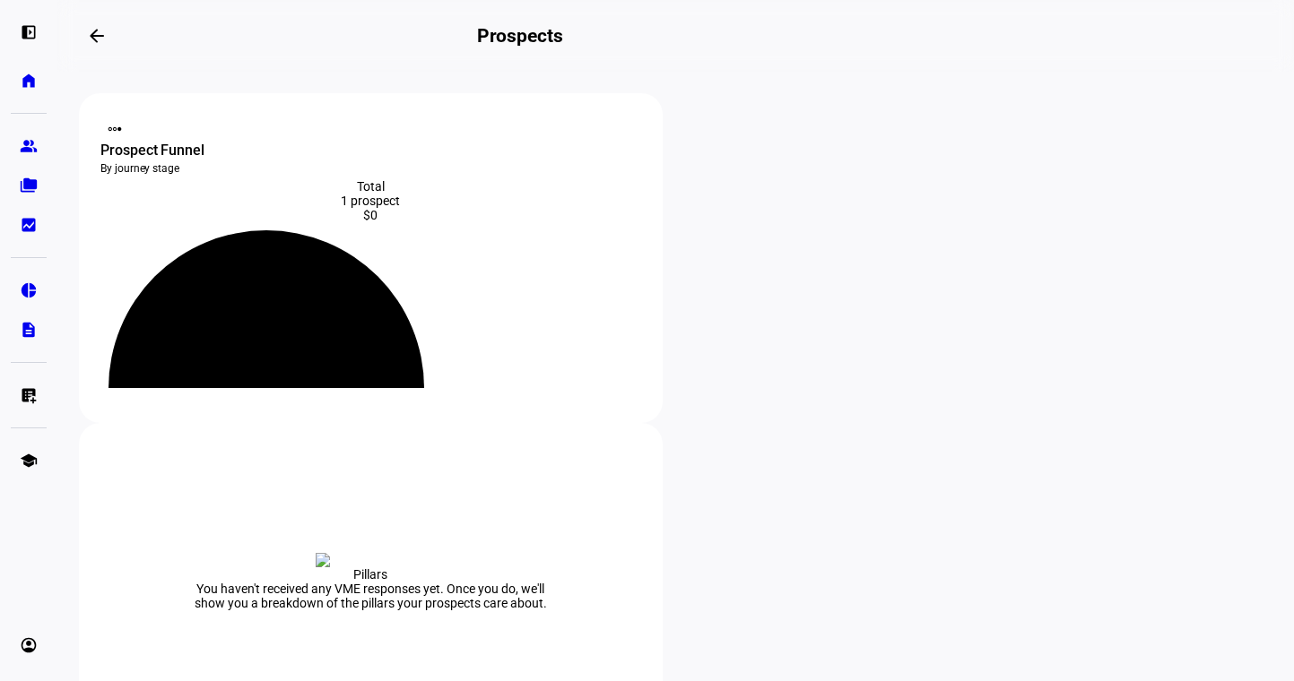
click at [48, 92] on div "left_panel_open home Home Advisors group Prospects folder_copy Households bid_l…" at bounding box center [28, 340] width 57 height 681
click at [36, 81] on eth-mat-symbol "home" at bounding box center [29, 81] width 18 height 18
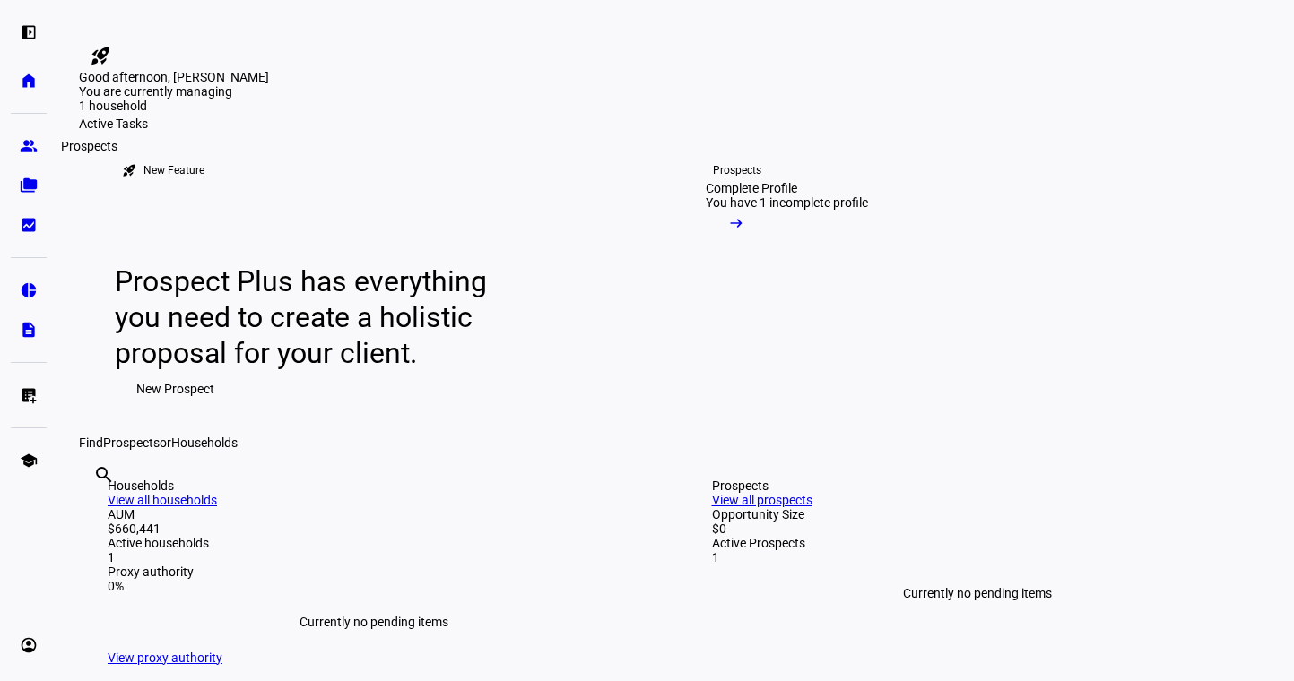
click at [34, 154] on eth-mat-symbol "group" at bounding box center [29, 146] width 18 height 18
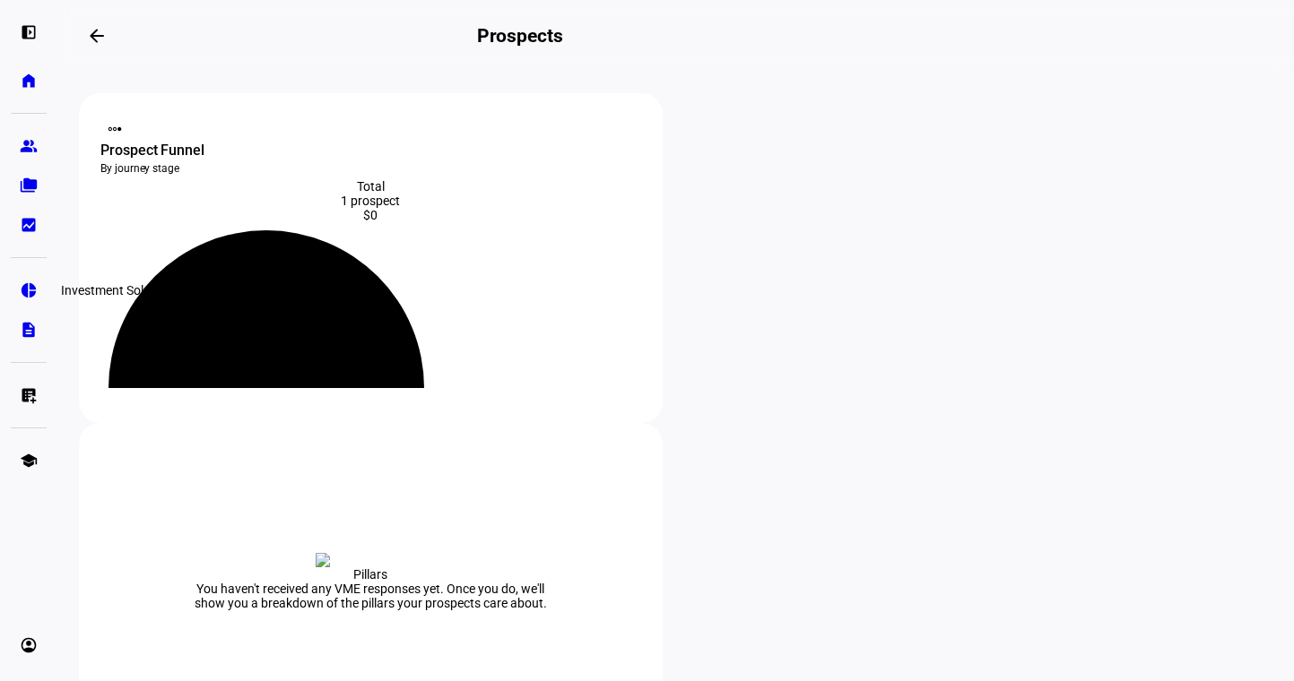
click at [21, 298] on eth-mat-symbol "pie_chart" at bounding box center [29, 291] width 18 height 18
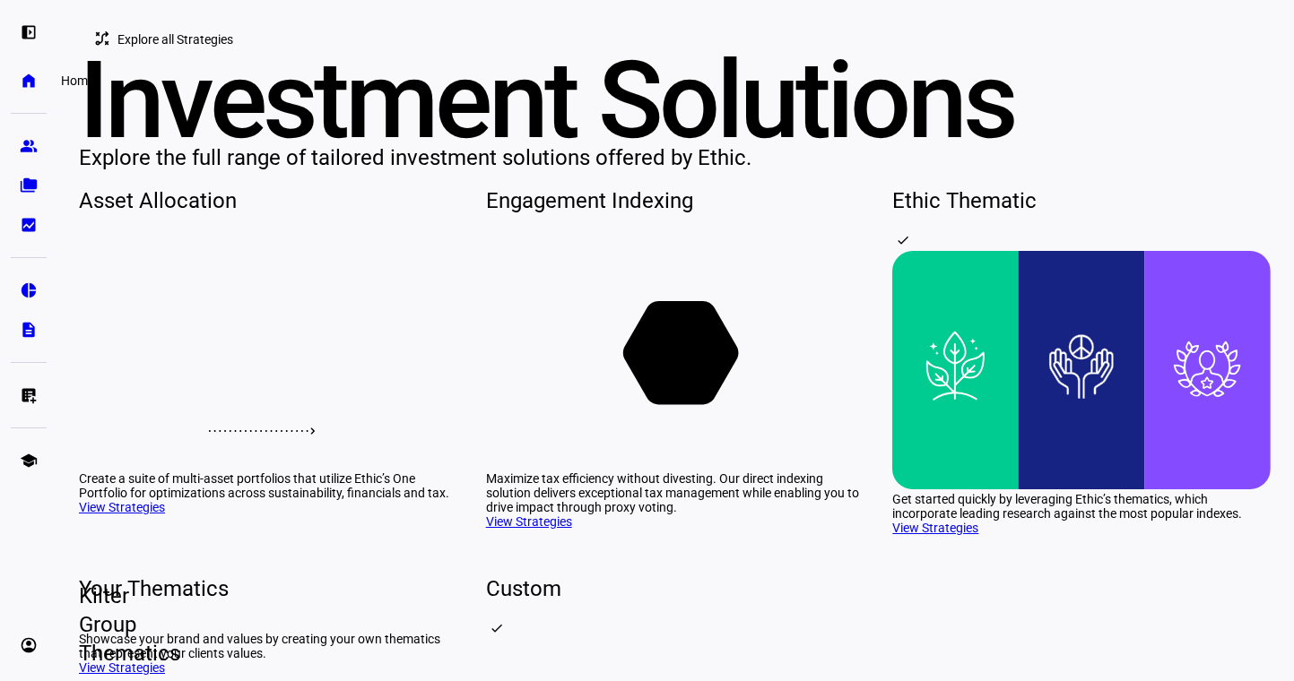
click at [31, 82] on eth-mat-symbol "home" at bounding box center [29, 81] width 18 height 18
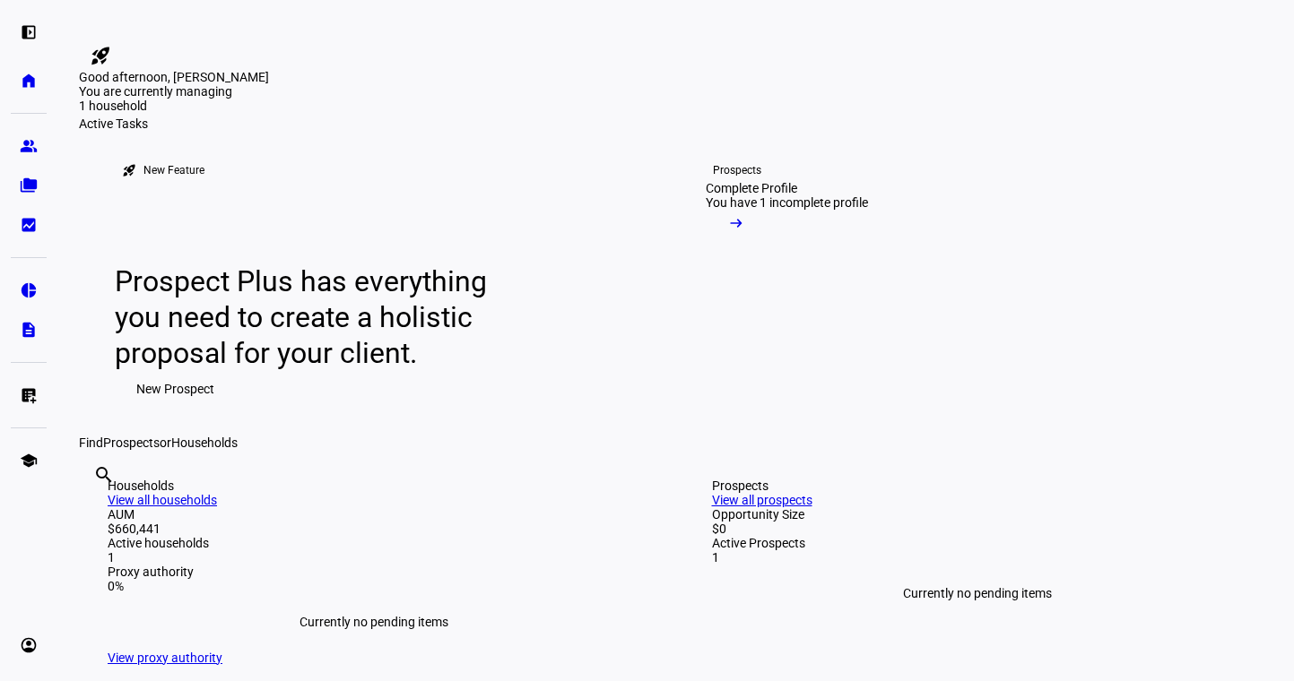
click at [31, 82] on eth-mat-symbol "home" at bounding box center [29, 81] width 18 height 18
click at [32, 151] on eth-mat-symbol "group" at bounding box center [29, 146] width 18 height 18
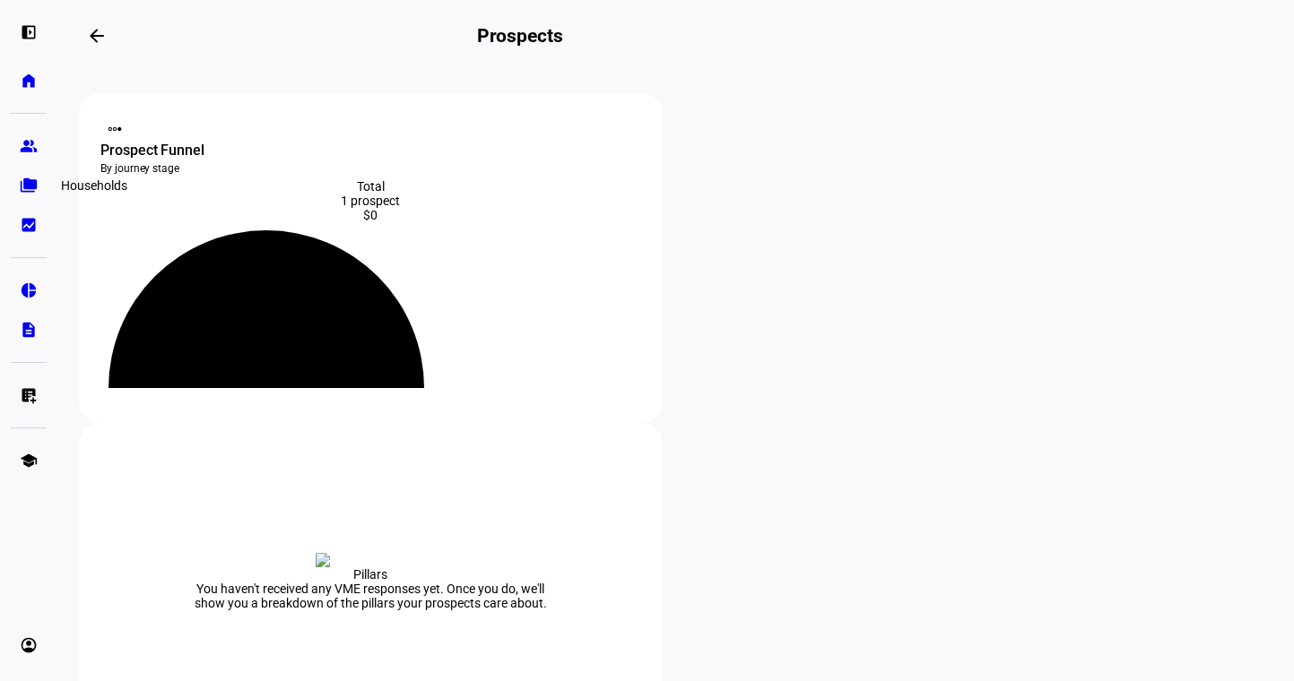
click at [25, 185] on eth-mat-symbol "folder_copy" at bounding box center [29, 186] width 18 height 18
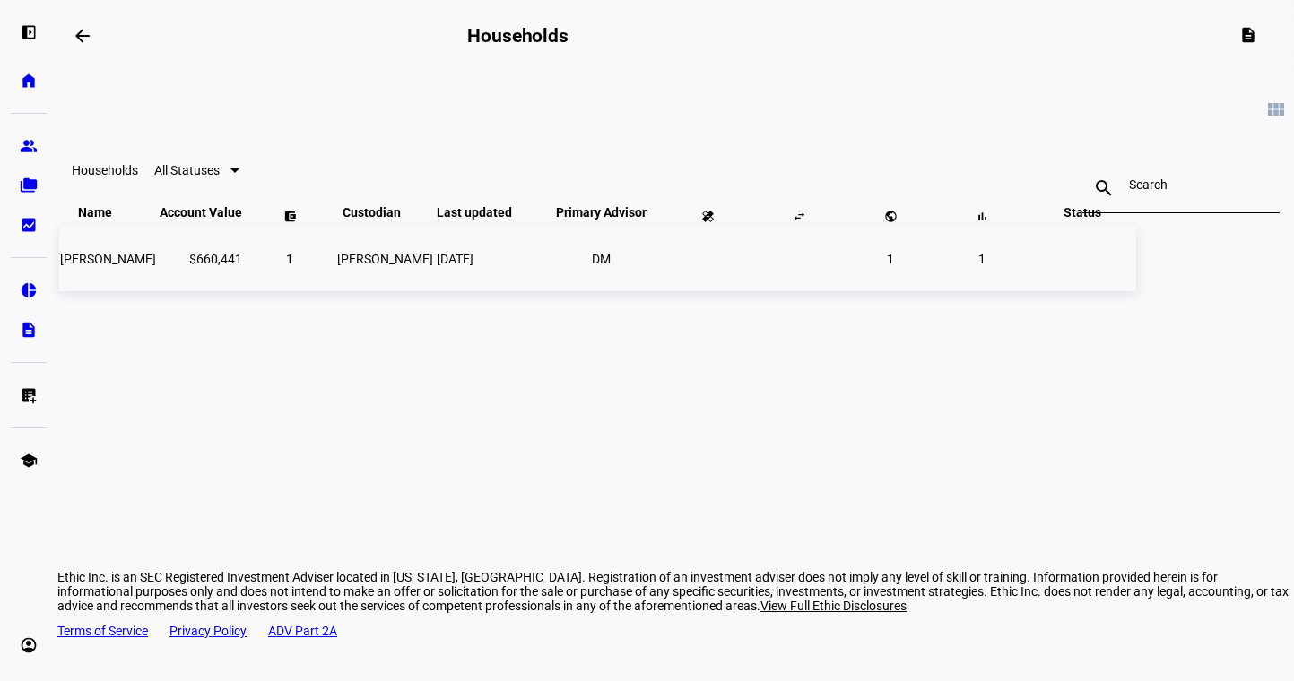
click at [157, 291] on td "[PERSON_NAME]" at bounding box center [108, 258] width 98 height 65
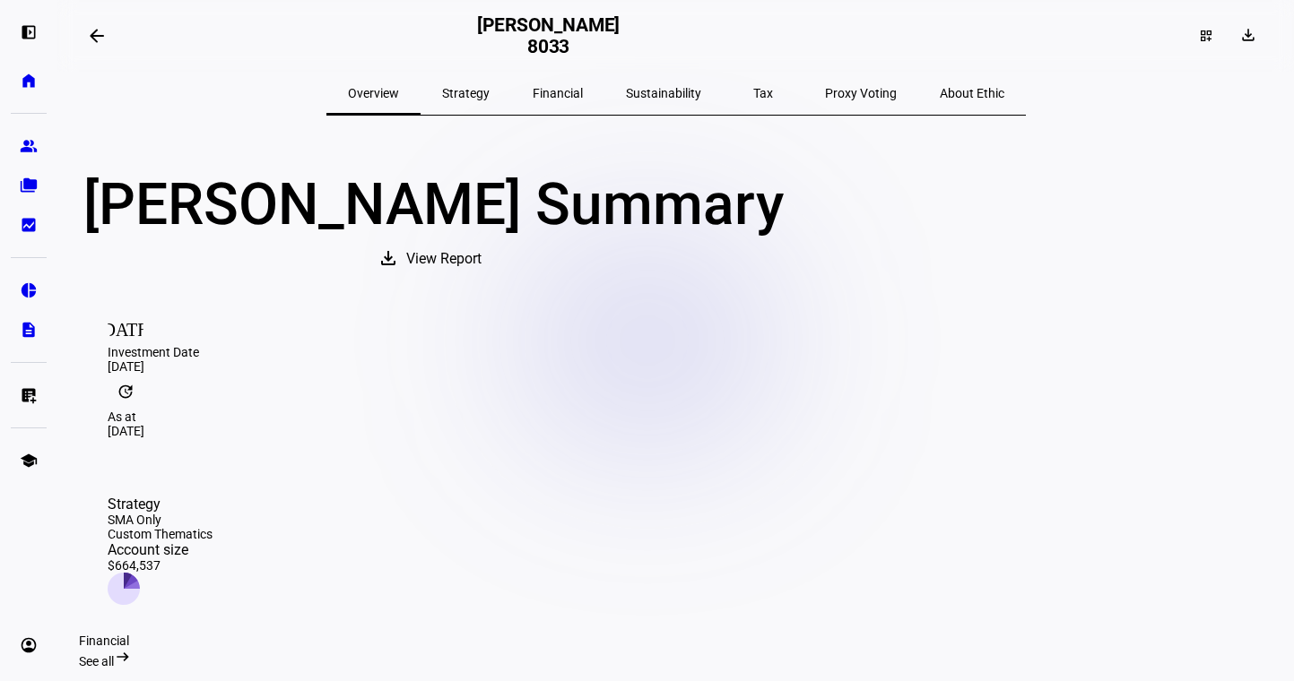
click at [490, 100] on span "Strategy" at bounding box center [466, 93] width 48 height 13
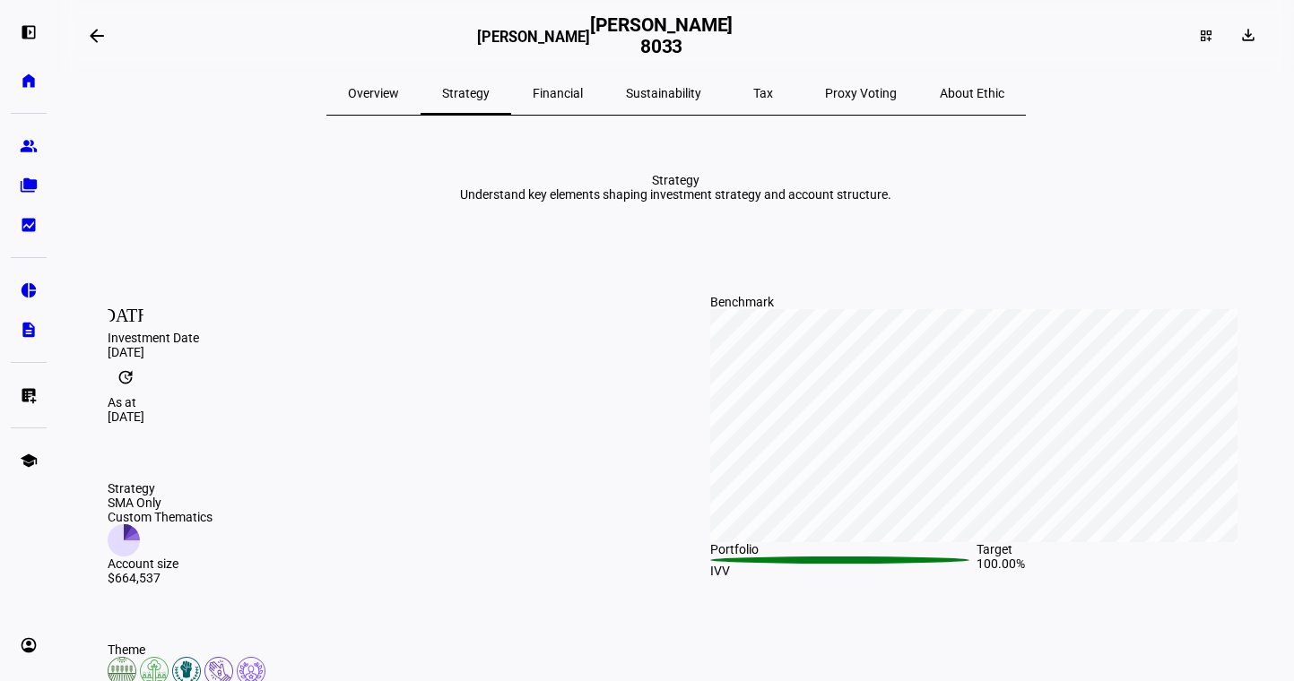
click at [579, 94] on span "Financial" at bounding box center [558, 93] width 50 height 13
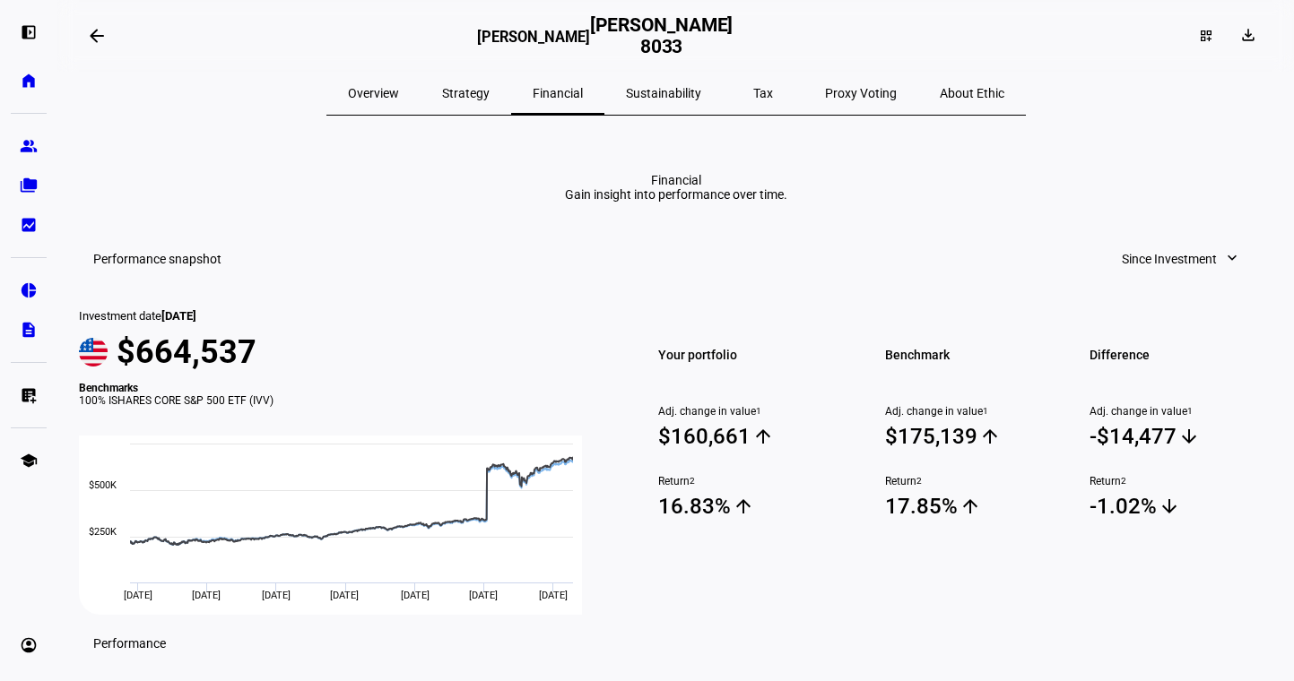
click at [649, 87] on span "Sustainability" at bounding box center [663, 93] width 75 height 13
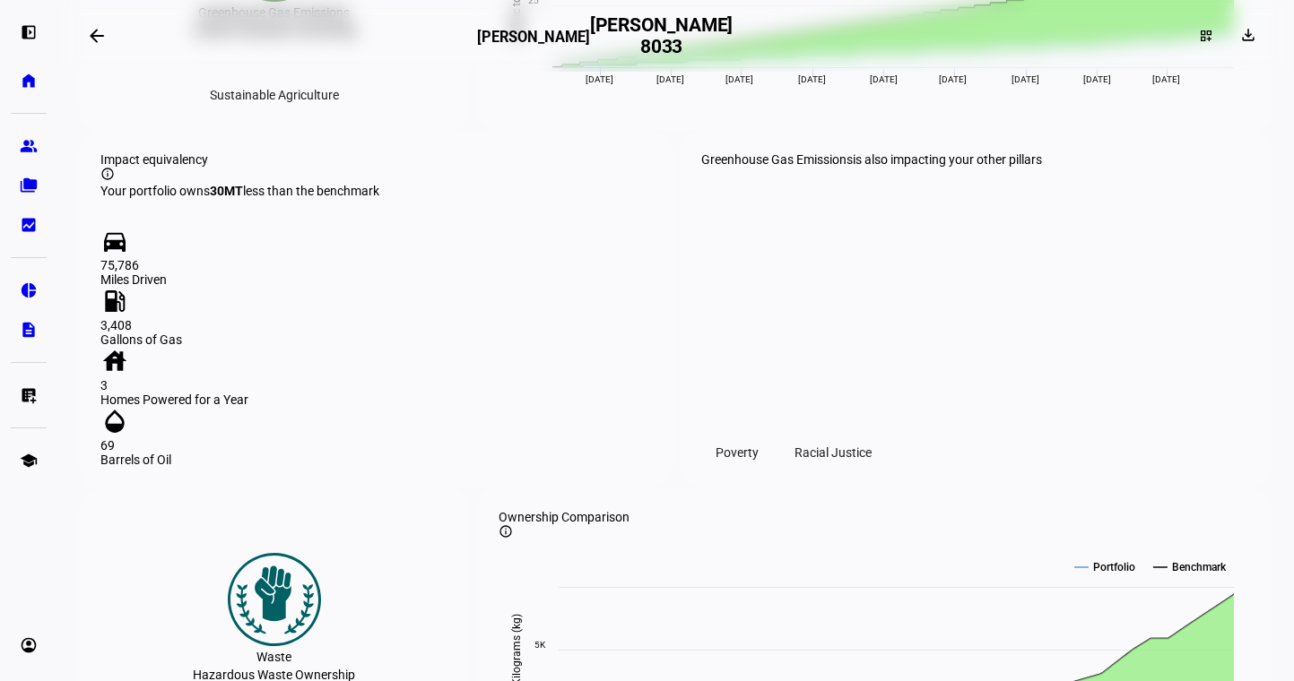
scroll to position [1318, 0]
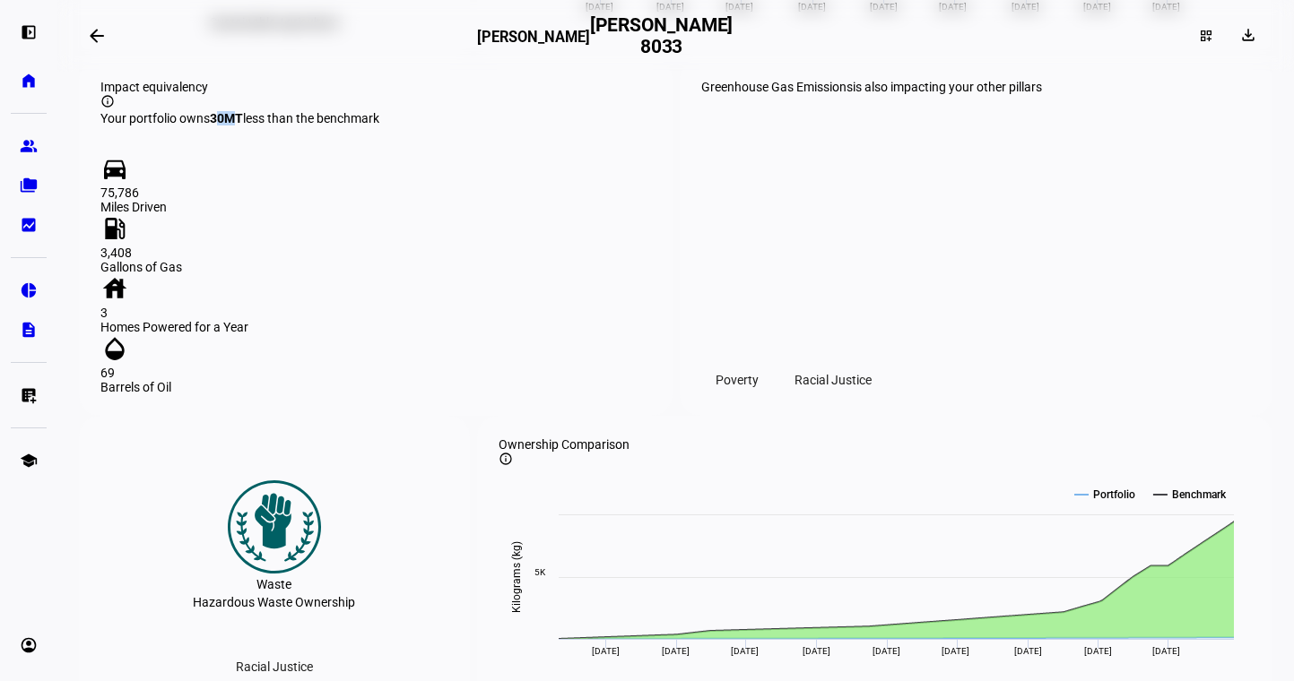
drag, startPoint x: 213, startPoint y: 357, endPoint x: 245, endPoint y: 357, distance: 31.4
click at [243, 126] on strong "30 MT" at bounding box center [226, 118] width 33 height 14
click at [301, 126] on div "Your portfolio owns 30 MT less than the benchmark" at bounding box center [375, 118] width 551 height 14
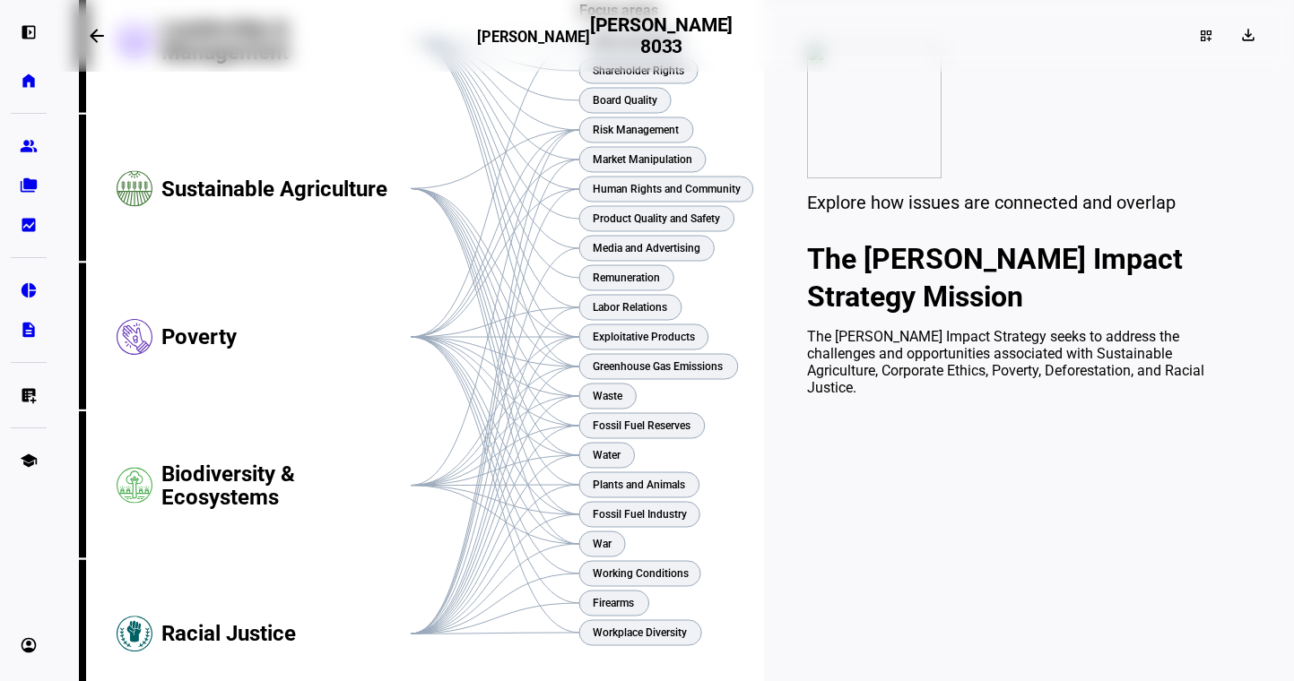
scroll to position [0, 0]
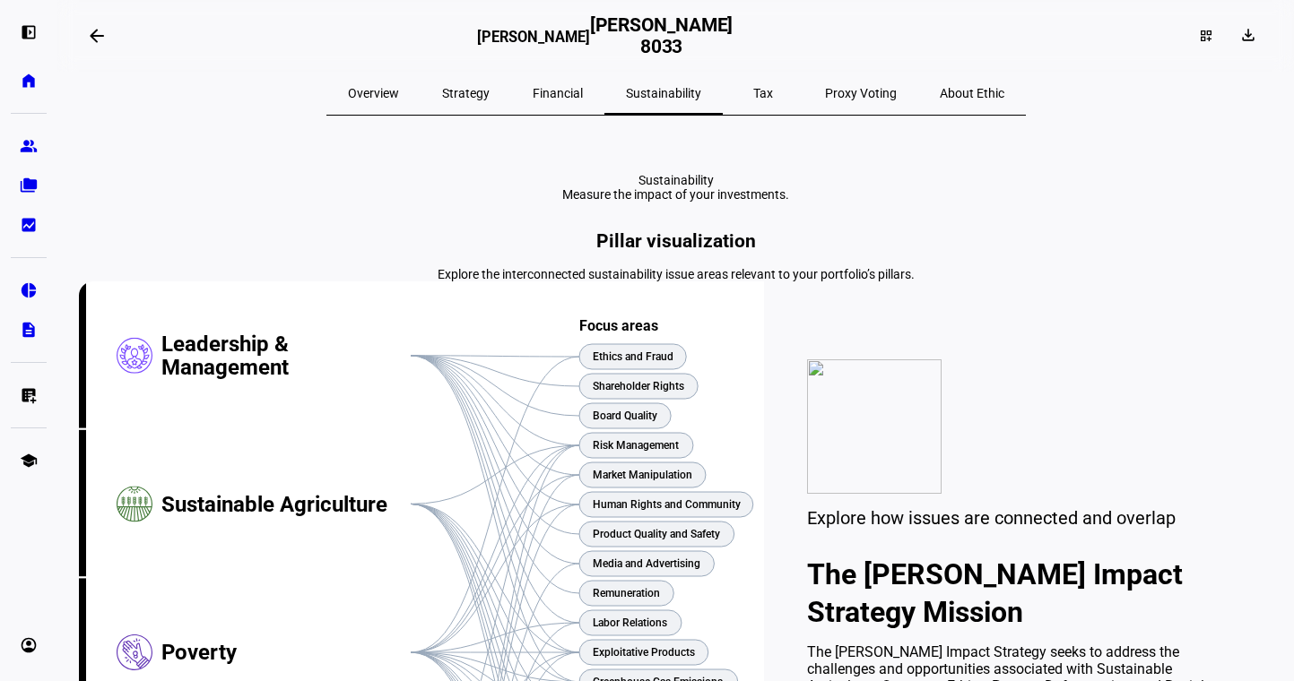
click at [753, 91] on span "Tax" at bounding box center [763, 93] width 20 height 13
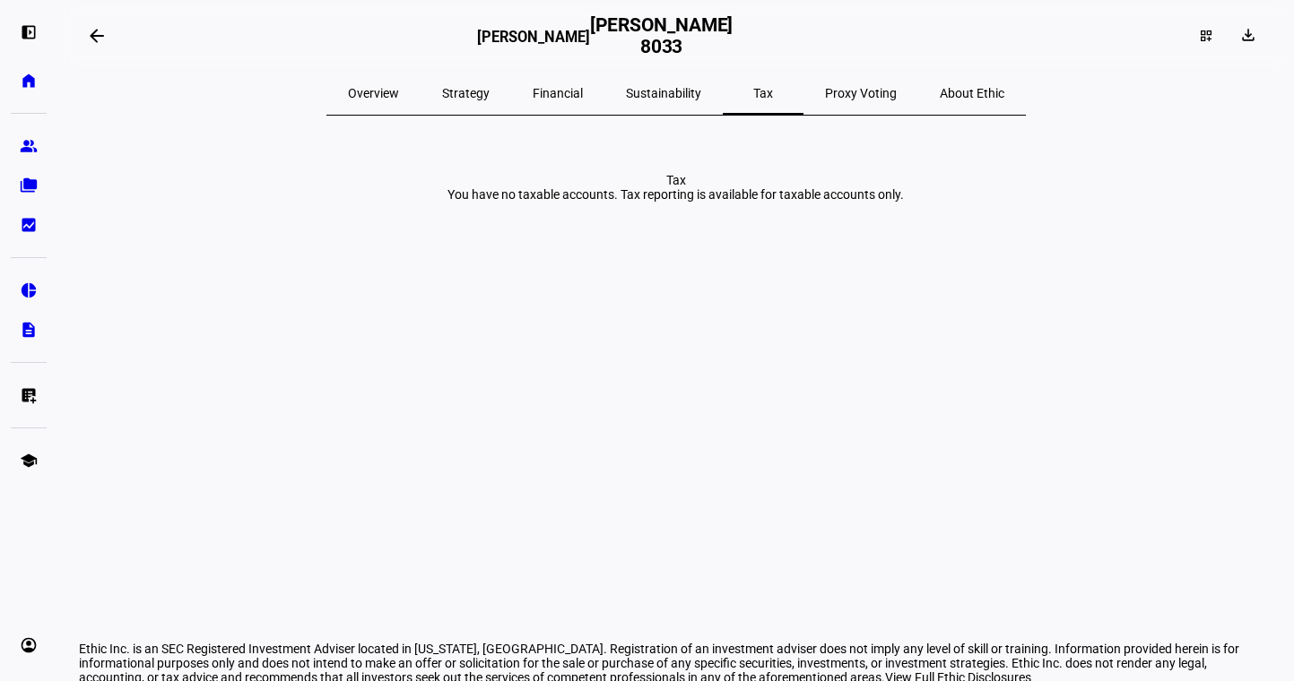
click at [686, 93] on span "Sustainability" at bounding box center [663, 93] width 75 height 13
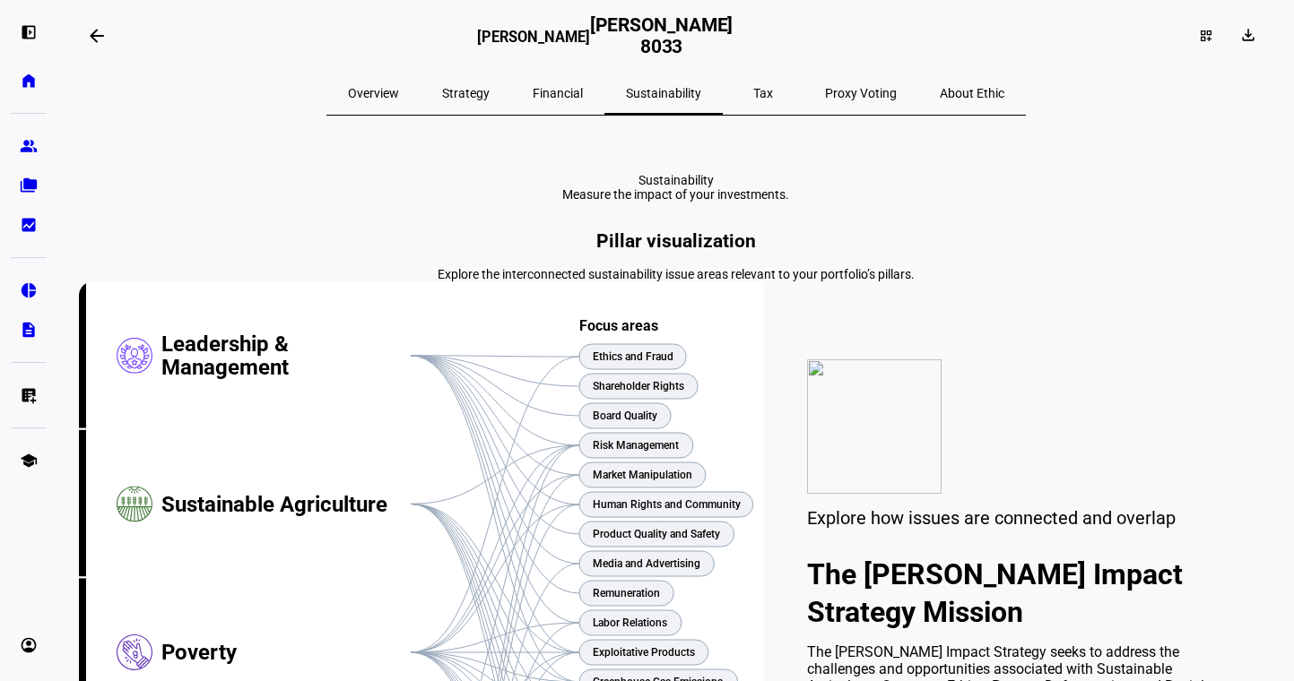
click at [583, 87] on span "Financial" at bounding box center [558, 93] width 50 height 13
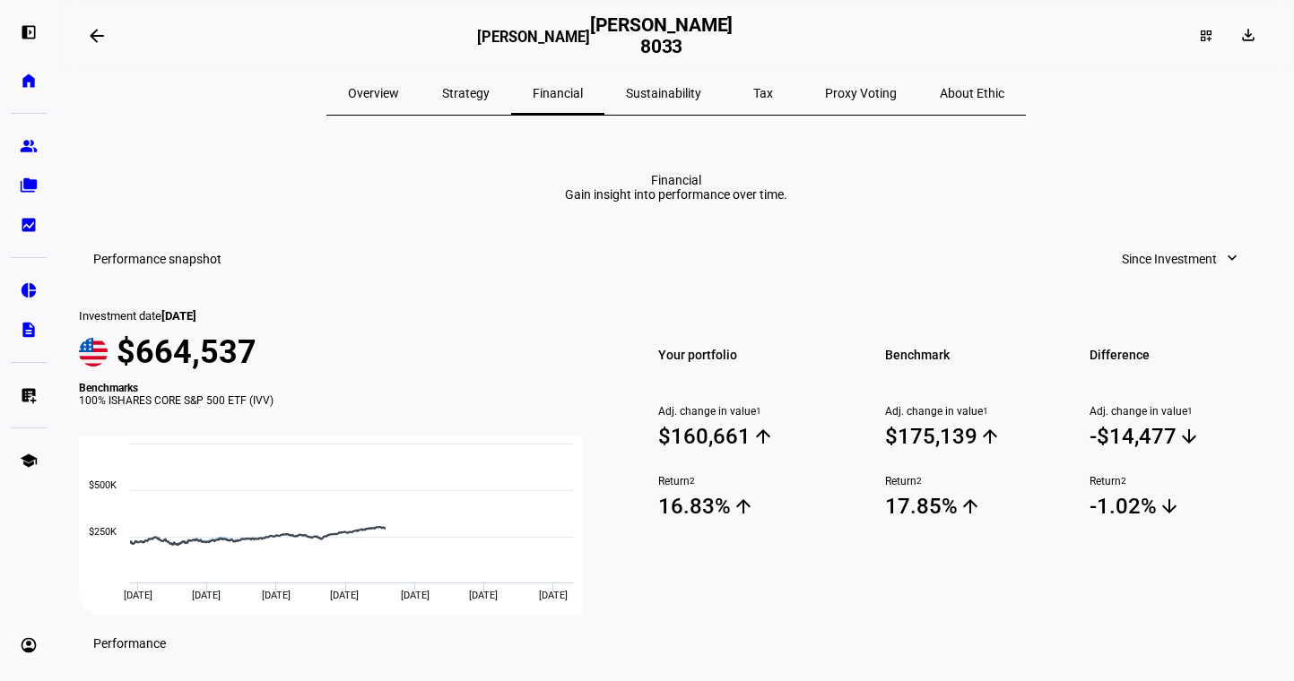
click at [399, 84] on span "Overview" at bounding box center [373, 93] width 51 height 43
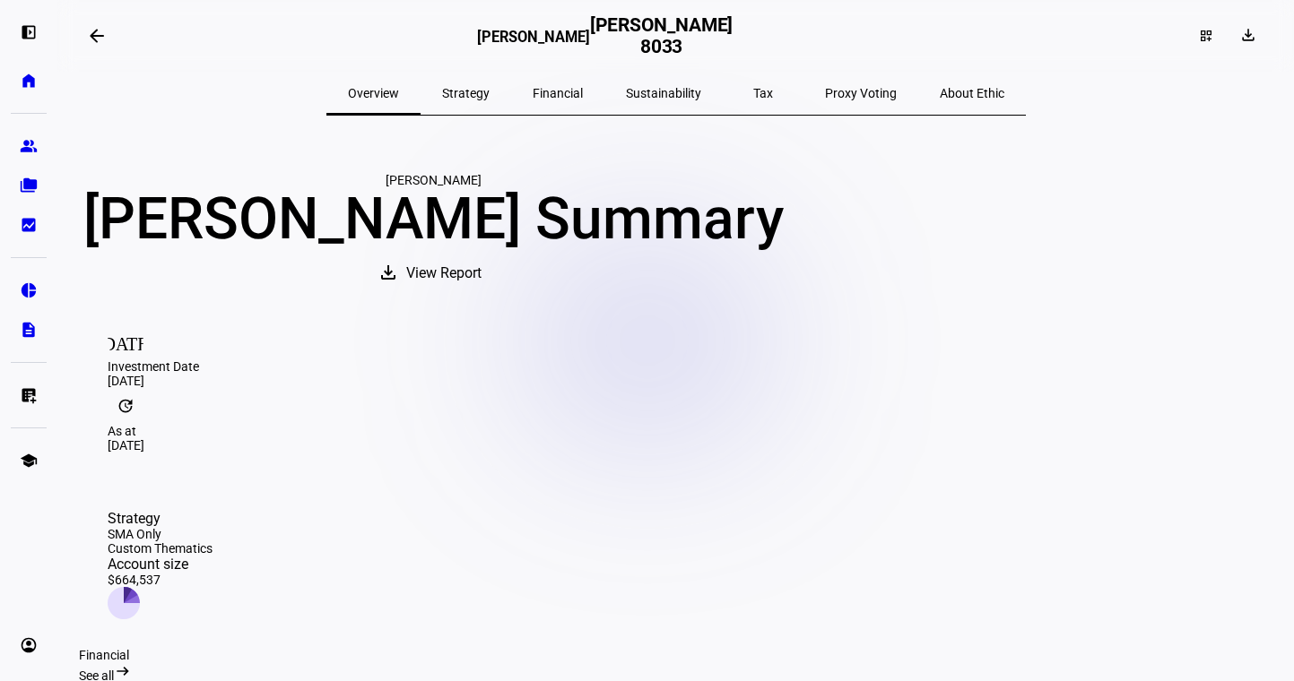
click at [940, 89] on span "About Ethic" at bounding box center [972, 93] width 65 height 13
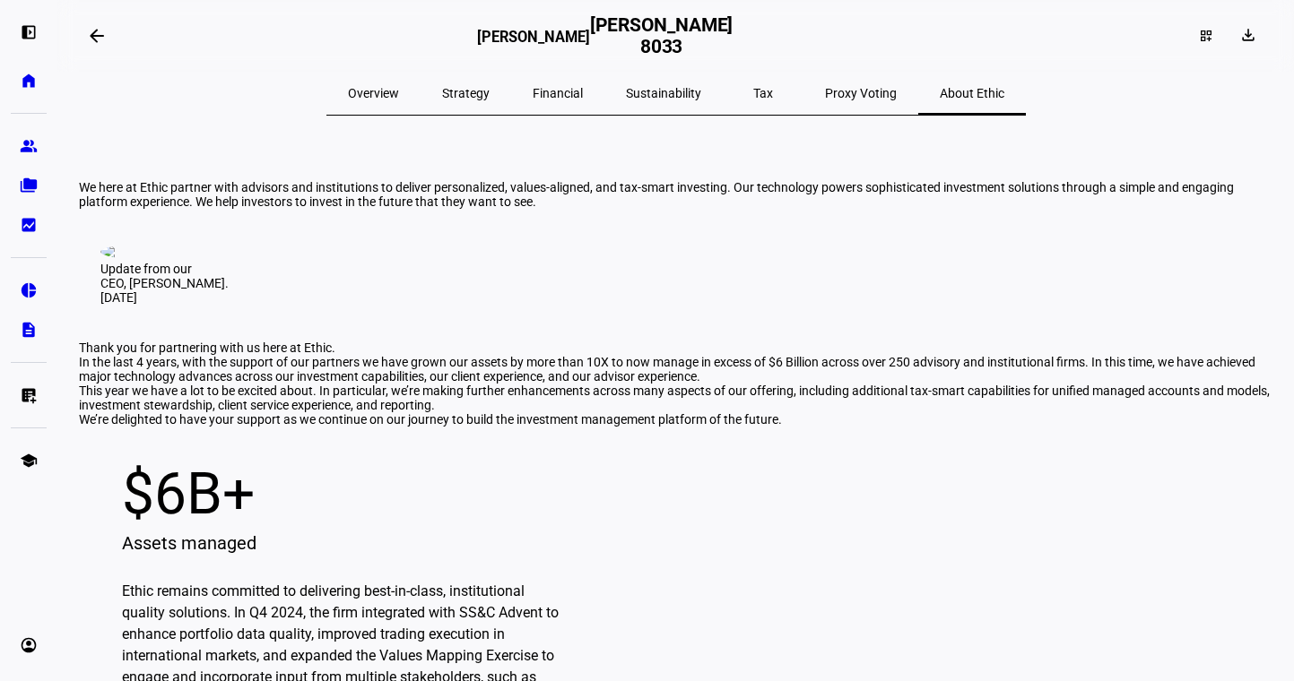
click at [825, 91] on span "Proxy Voting" at bounding box center [861, 93] width 72 height 13
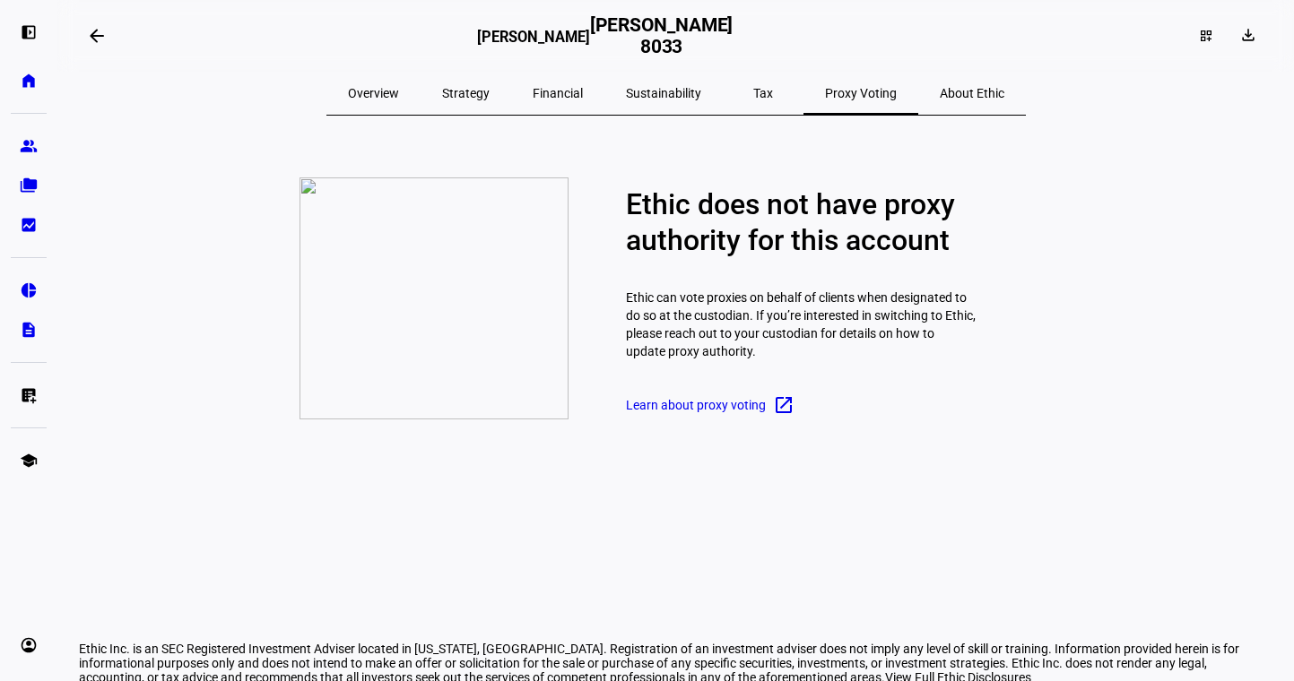
click at [753, 95] on span "Tax" at bounding box center [763, 93] width 20 height 13
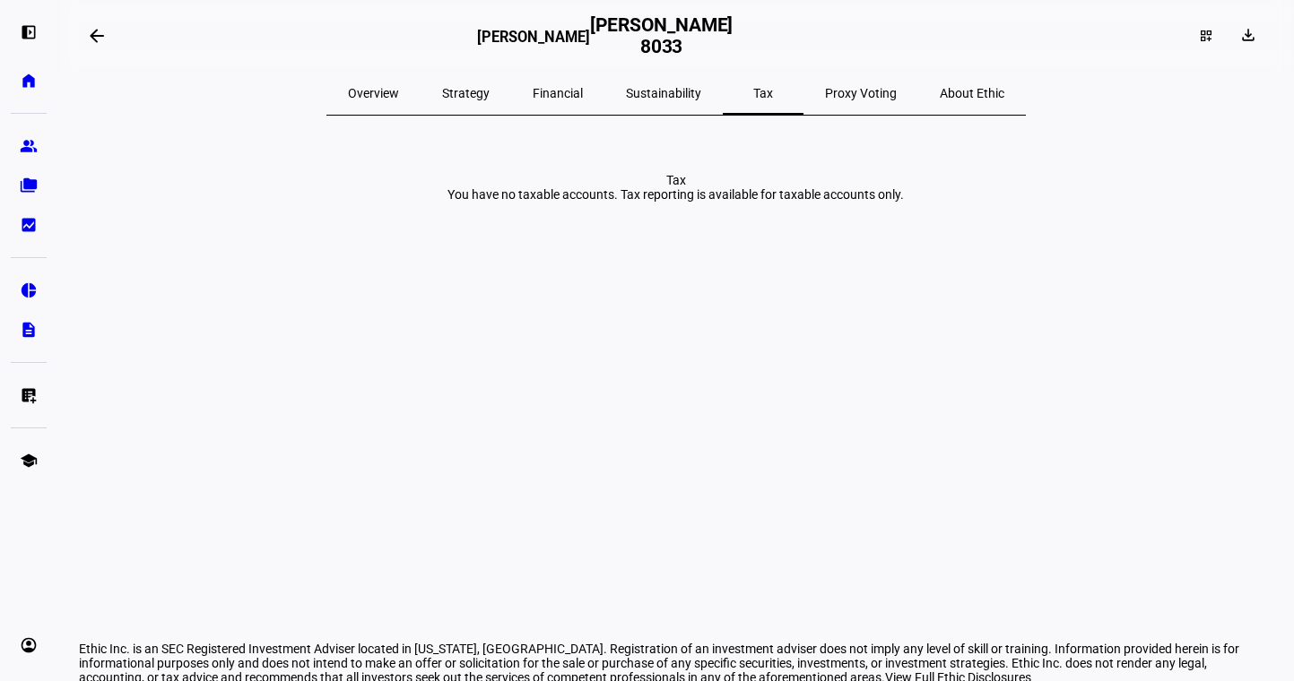
click at [662, 90] on span "Sustainability" at bounding box center [663, 93] width 75 height 13
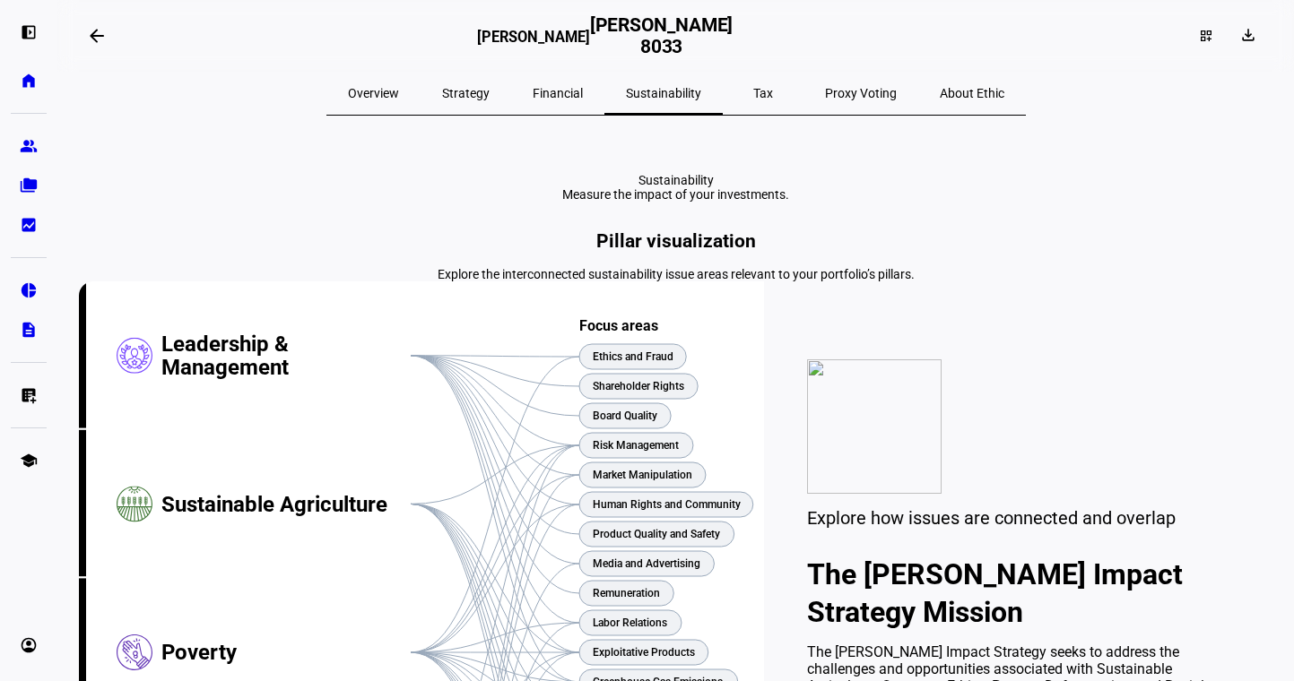
click at [567, 91] on span "Financial" at bounding box center [558, 93] width 50 height 13
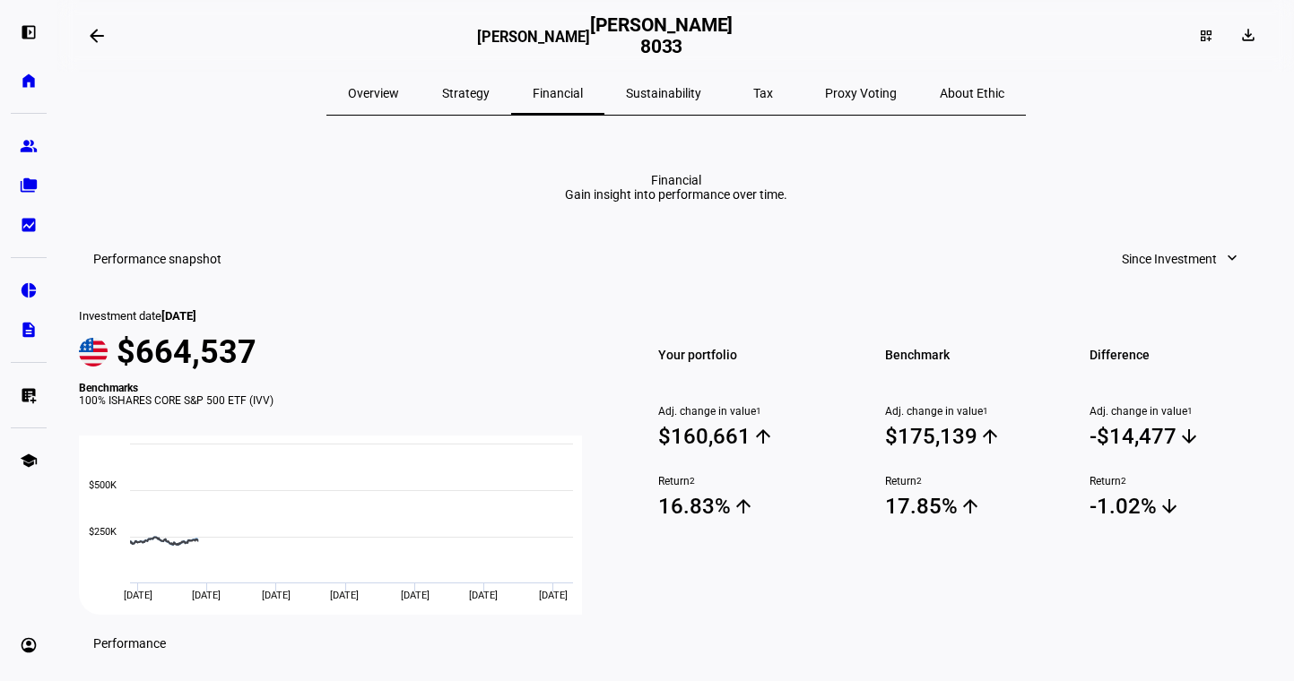
click at [490, 91] on span "Strategy" at bounding box center [466, 93] width 48 height 13
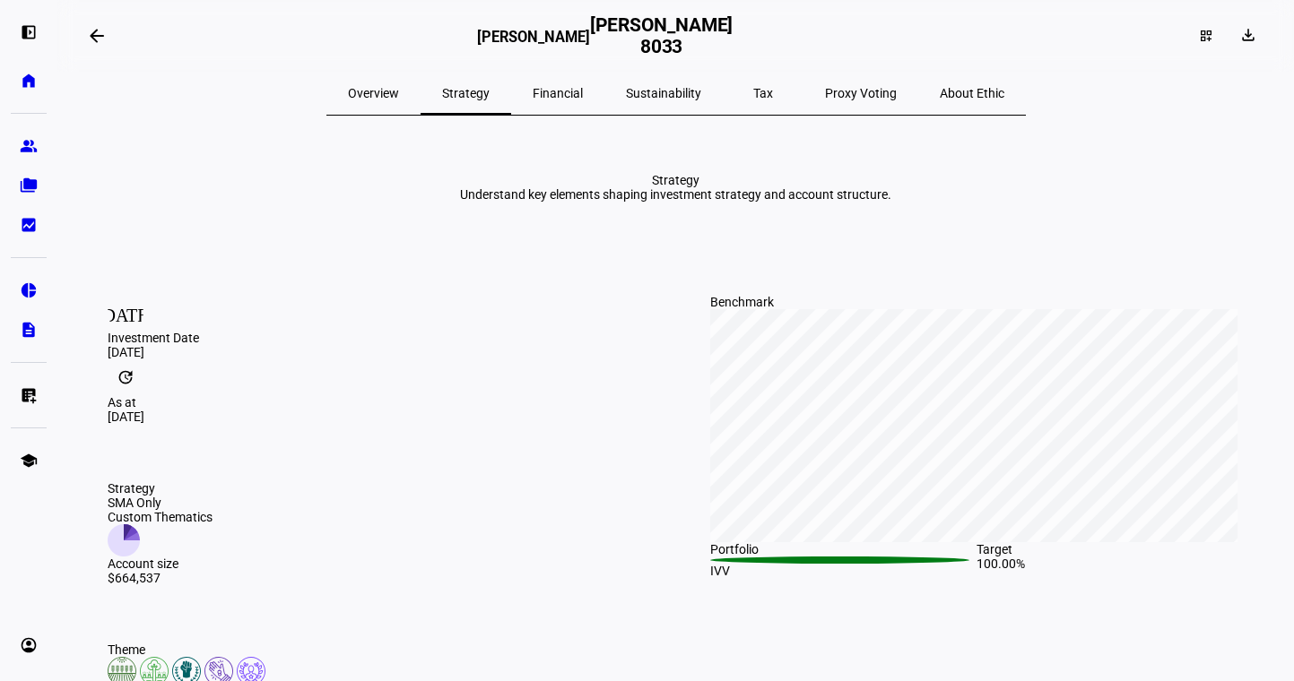
click at [399, 90] on span "Overview" at bounding box center [373, 93] width 51 height 13
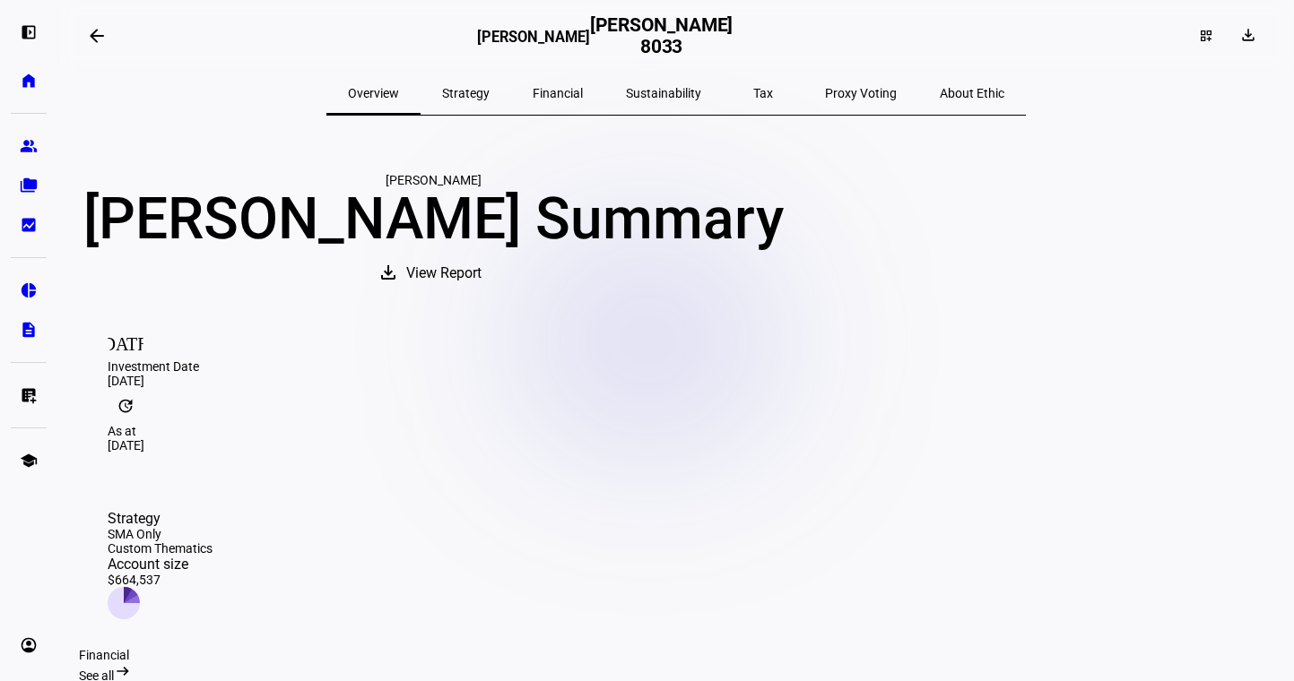
click at [30, 296] on eth-mat-symbol "pie_chart" at bounding box center [29, 291] width 18 height 18
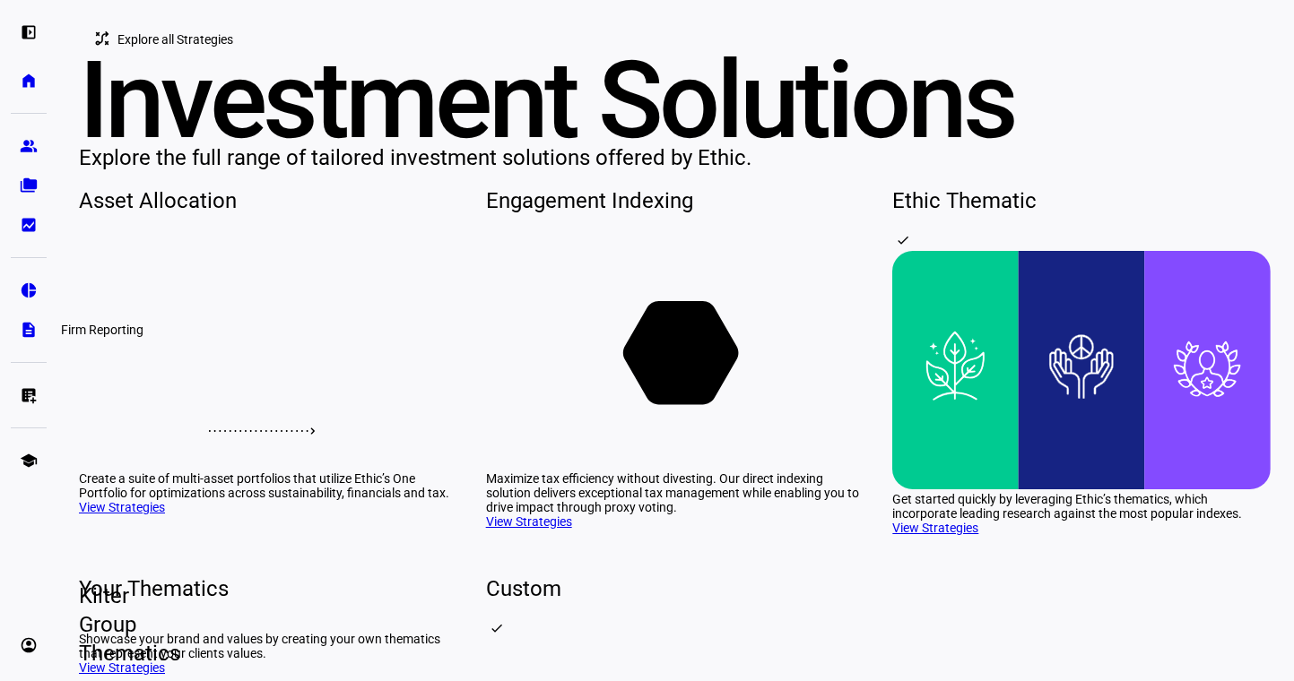
click at [33, 334] on eth-mat-symbol "description" at bounding box center [29, 330] width 18 height 18
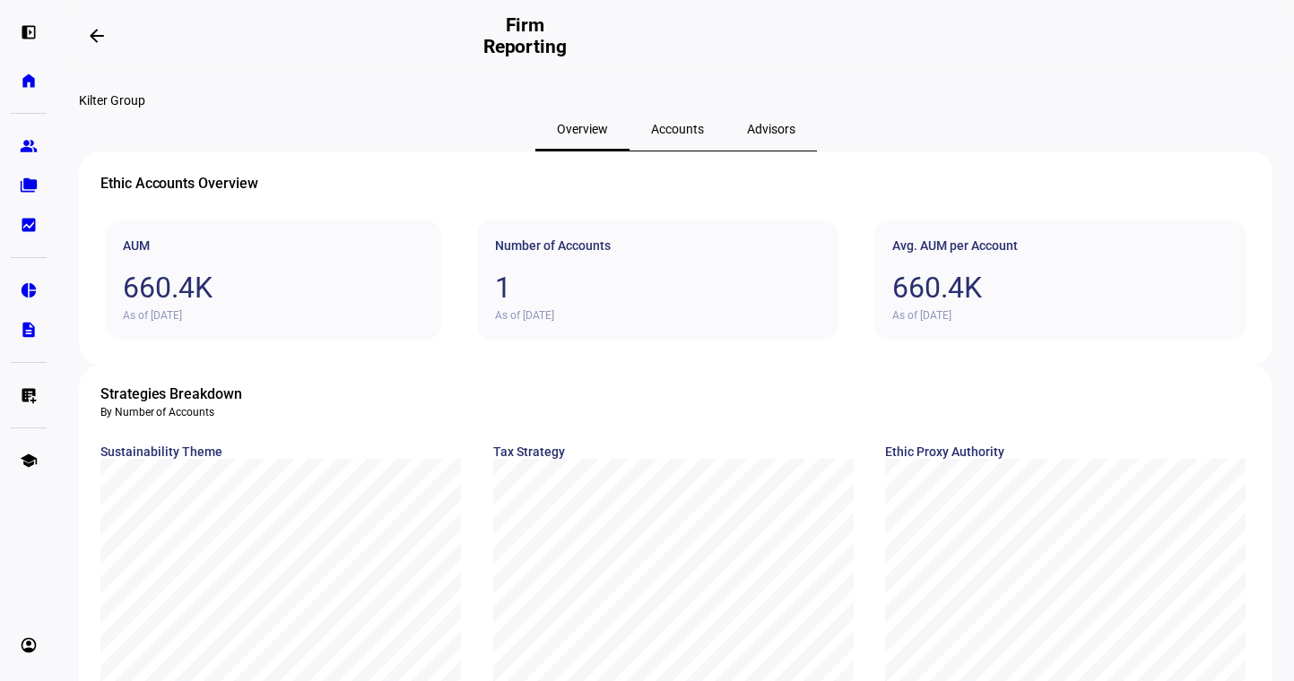
drag, startPoint x: 698, startPoint y: 180, endPoint x: 691, endPoint y: 171, distance: 11.5
click at [698, 151] on div "Accounts" at bounding box center [677, 129] width 96 height 43
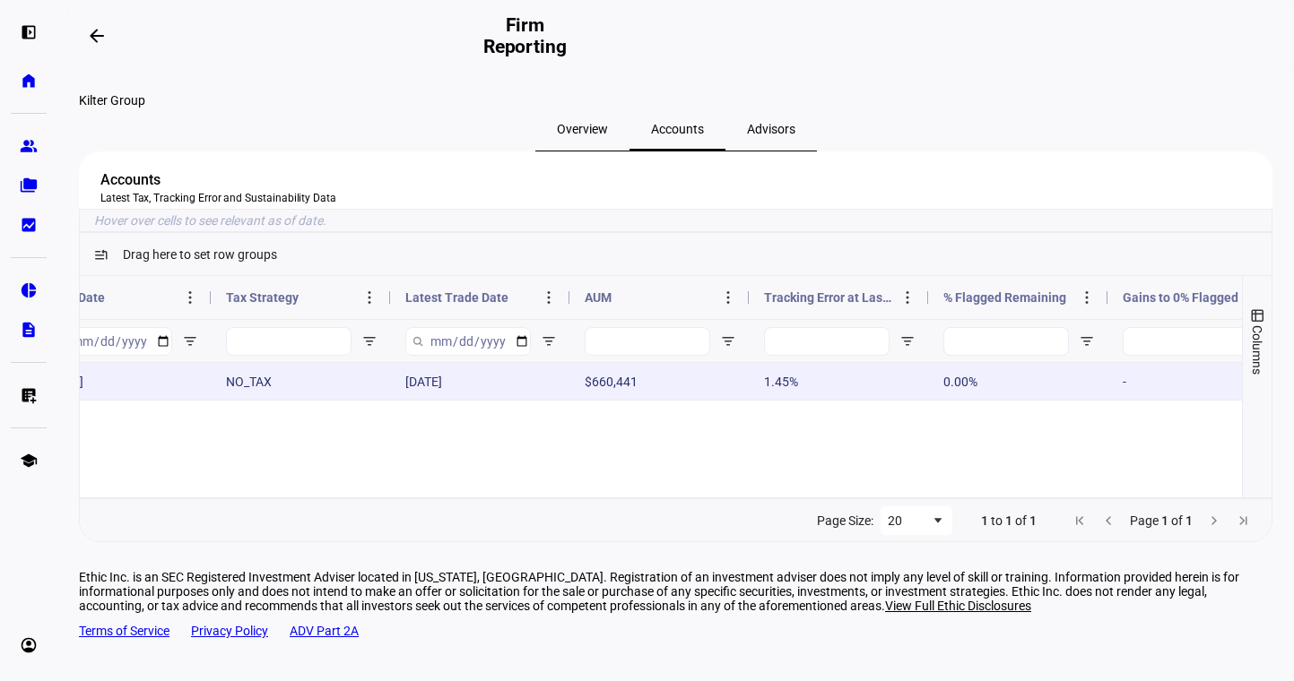
scroll to position [0, 903]
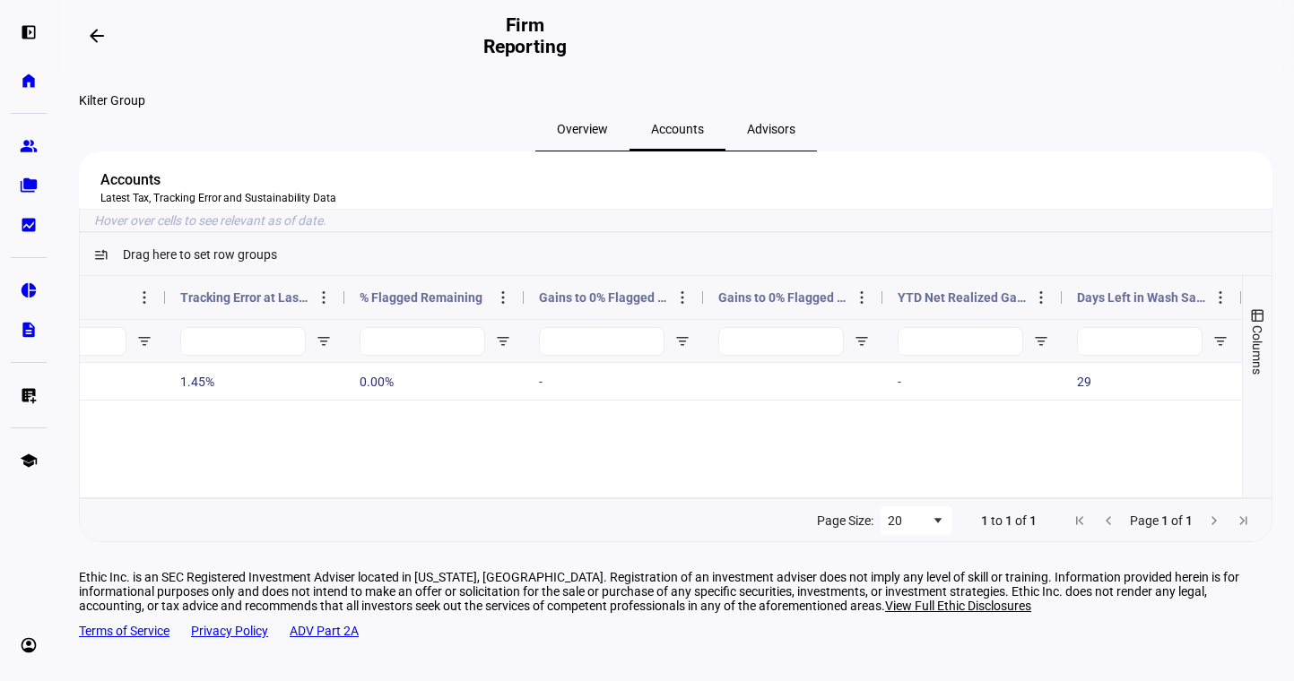
click at [747, 135] on span "Advisors" at bounding box center [771, 129] width 48 height 13
